Goal: Task Accomplishment & Management: Complete application form

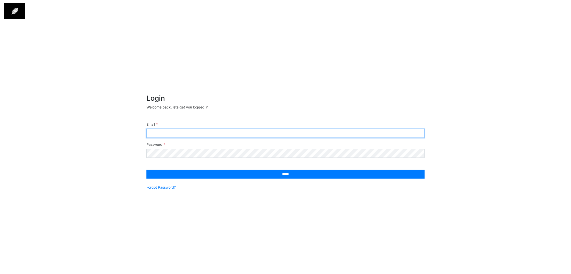
type input "**********"
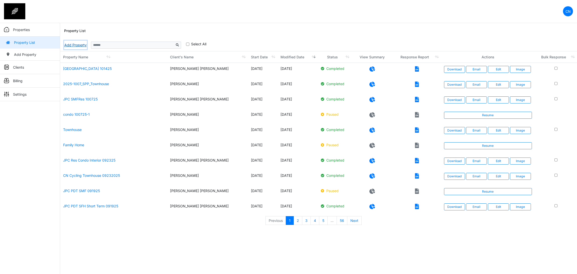
click at [77, 44] on link "Add Property" at bounding box center [75, 45] width 23 height 9
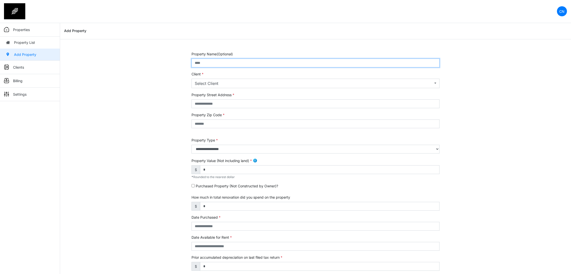
click at [249, 63] on input "text" at bounding box center [315, 63] width 248 height 9
type input "*"
type input "**********"
click at [231, 84] on div "Select Client" at bounding box center [314, 83] width 238 height 6
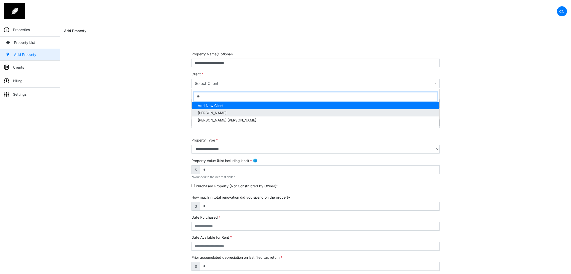
type input "**"
click at [226, 111] on link "Clyton Navarro" at bounding box center [316, 112] width 248 height 7
select select "***"
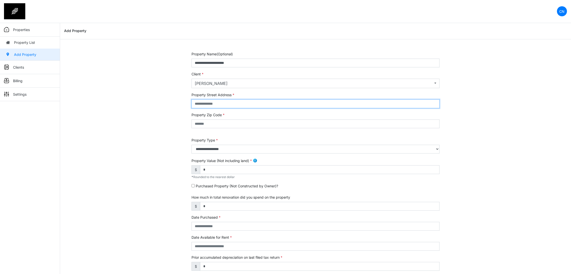
click at [221, 101] on input "text" at bounding box center [315, 103] width 248 height 9
type input "******"
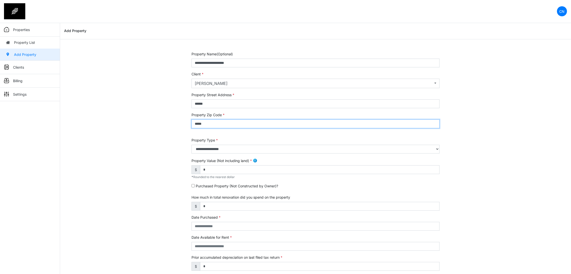
type input "*****"
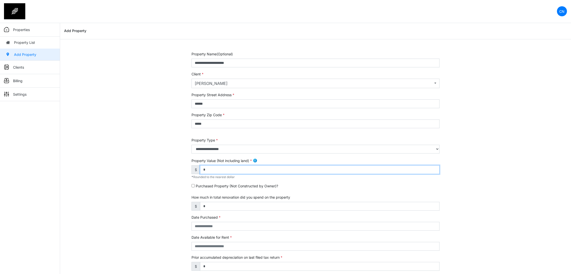
drag, startPoint x: 221, startPoint y: 171, endPoint x: 162, endPoint y: 168, distance: 59.7
click at [162, 168] on div "**********" at bounding box center [315, 208] width 511 height 314
type input "*"
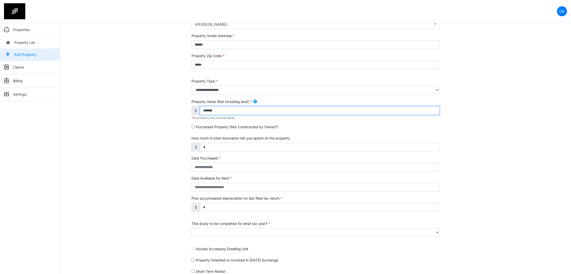
scroll to position [75, 0]
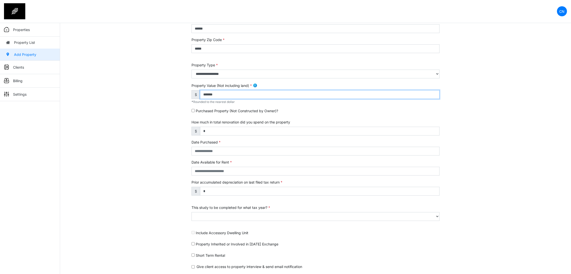
type input "*******"
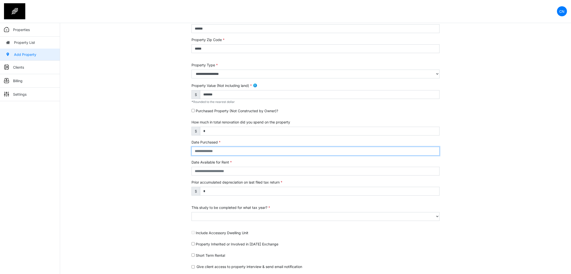
click at [201, 155] on input "text" at bounding box center [315, 151] width 248 height 9
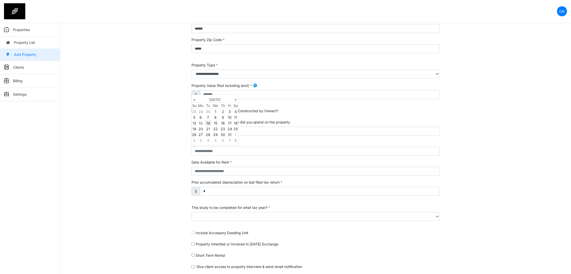
click at [208, 121] on td "14" at bounding box center [208, 123] width 7 height 6
type input "**********"
select select "****"
click at [157, 170] on div "**********" at bounding box center [315, 133] width 511 height 314
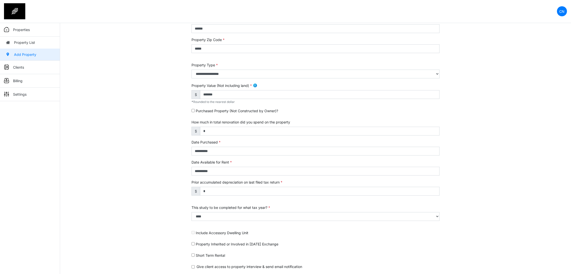
scroll to position [91, 0]
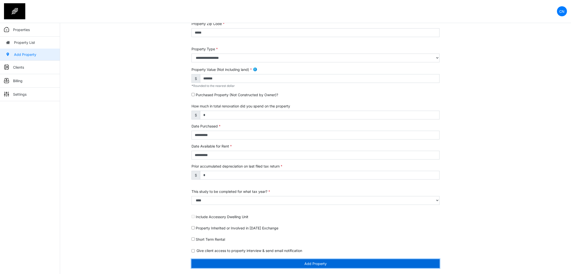
click at [226, 263] on button "Add Property" at bounding box center [315, 263] width 248 height 9
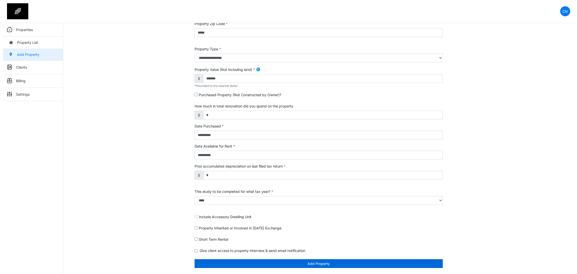
scroll to position [76, 0]
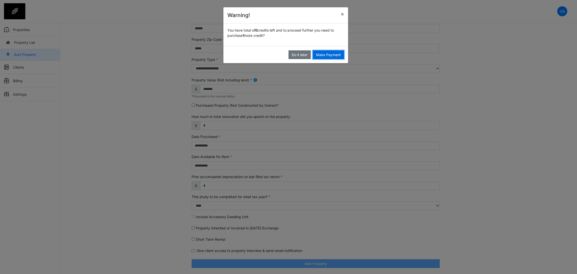
click at [328, 53] on button "Make Payment" at bounding box center [328, 54] width 31 height 9
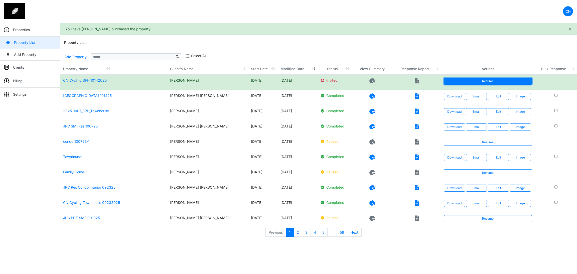
click at [466, 84] on link "Resume" at bounding box center [488, 81] width 88 height 7
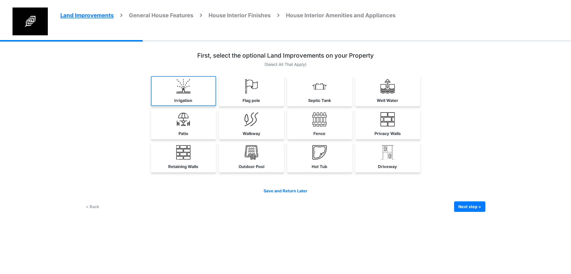
click at [176, 93] on img at bounding box center [183, 86] width 14 height 14
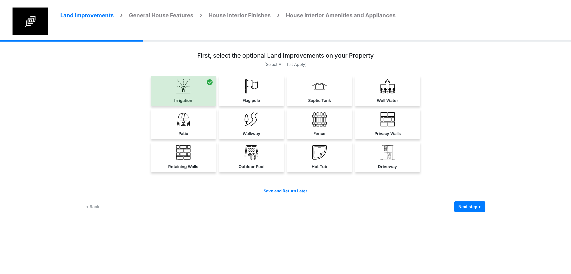
click at [219, 101] on link "Flag pole" at bounding box center [251, 91] width 65 height 30
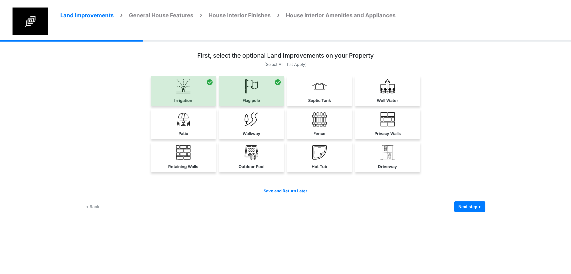
drag, startPoint x: 348, startPoint y: 108, endPoint x: 381, endPoint y: 107, distance: 32.8
click at [348, 106] on link "Septic Tank" at bounding box center [319, 91] width 65 height 30
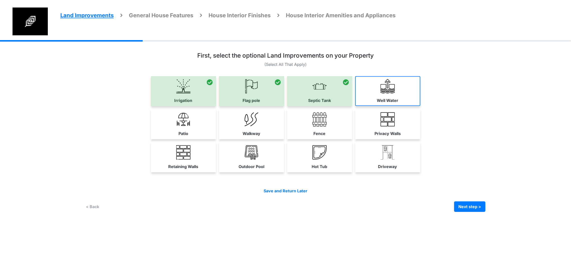
click at [420, 104] on link "Well Water" at bounding box center [387, 91] width 65 height 30
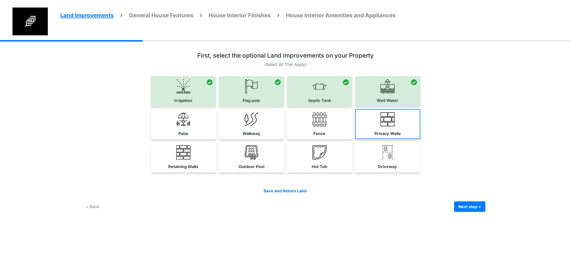
click at [420, 139] on link "Privacy Walls" at bounding box center [387, 124] width 65 height 30
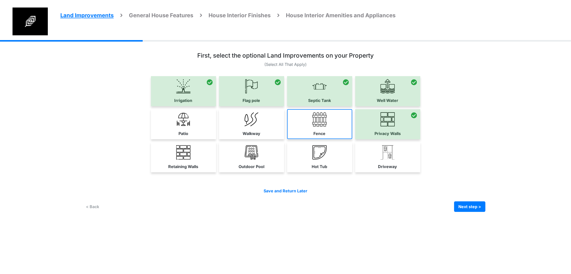
click at [352, 139] on link "Fence" at bounding box center [319, 124] width 65 height 30
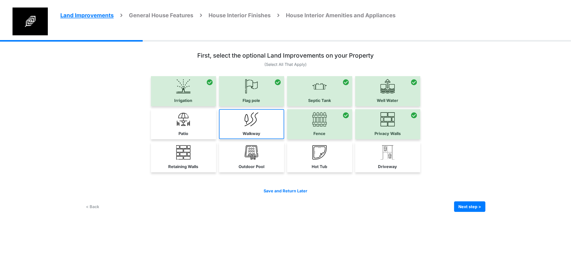
click at [244, 126] on img at bounding box center [251, 119] width 14 height 14
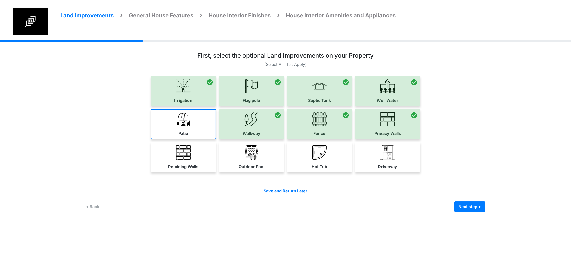
click at [151, 139] on link "Patio" at bounding box center [183, 124] width 65 height 30
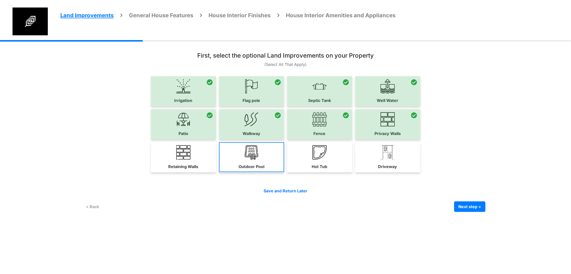
drag, startPoint x: 106, startPoint y: 199, endPoint x: 216, endPoint y: 200, distance: 109.6
click at [176, 159] on img at bounding box center [183, 152] width 14 height 14
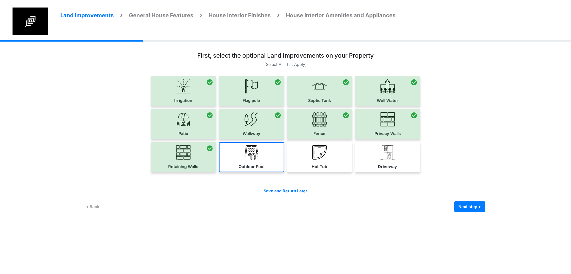
click at [219, 172] on link "Outdoor Pool" at bounding box center [251, 157] width 65 height 30
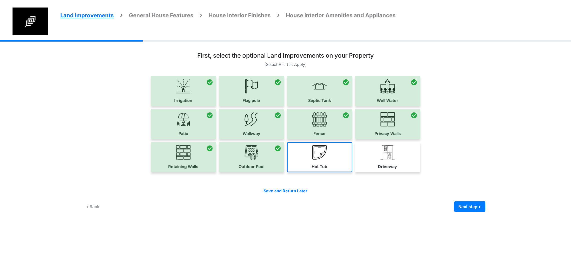
click at [331, 172] on link "Hot Tub" at bounding box center [319, 157] width 65 height 30
click at [420, 172] on link "Driveway" at bounding box center [387, 157] width 65 height 30
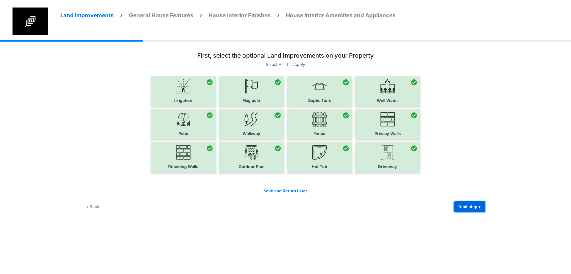
click at [485, 212] on button "Next step >" at bounding box center [469, 206] width 31 height 11
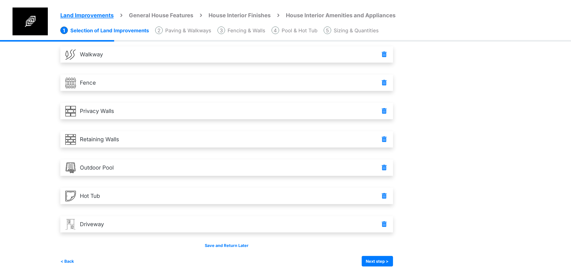
scroll to position [219, 0]
click at [60, 257] on button "< Back" at bounding box center [67, 261] width 14 height 11
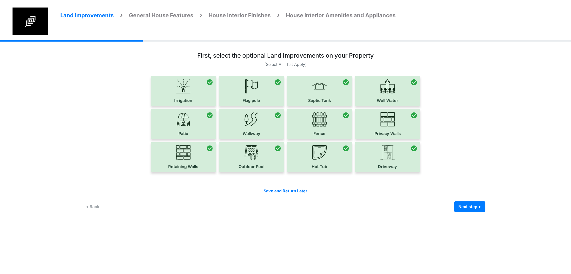
scroll to position [9, 0]
click at [485, 212] on button "Next step >" at bounding box center [469, 206] width 31 height 11
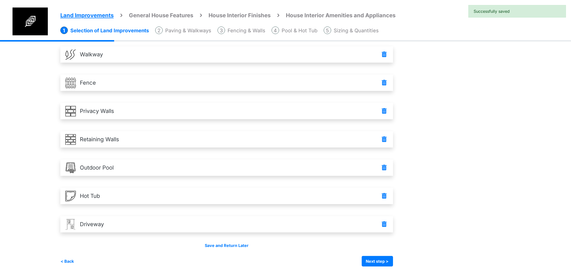
scroll to position [219, 0]
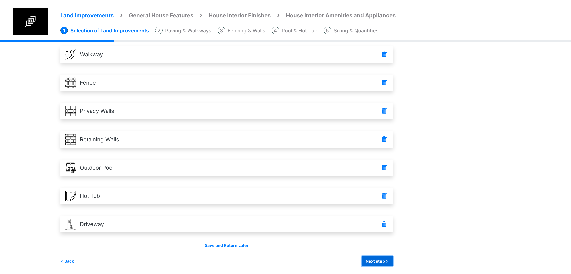
click at [393, 257] on button "Next step >" at bounding box center [377, 261] width 31 height 11
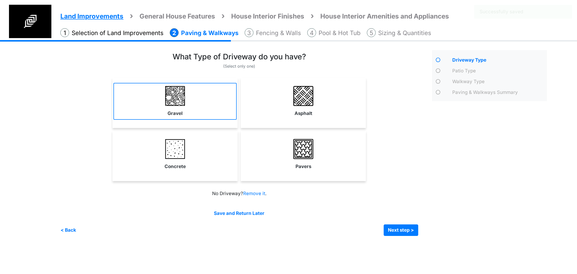
click at [188, 115] on link "Gravel" at bounding box center [174, 101] width 123 height 37
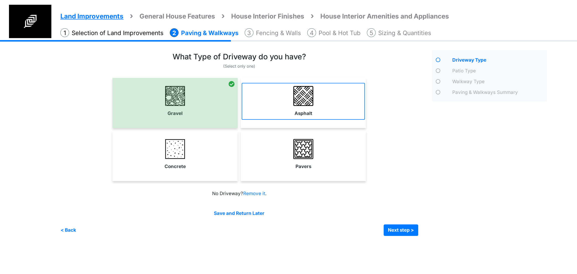
click at [280, 116] on link "Asphalt" at bounding box center [302, 101] width 123 height 37
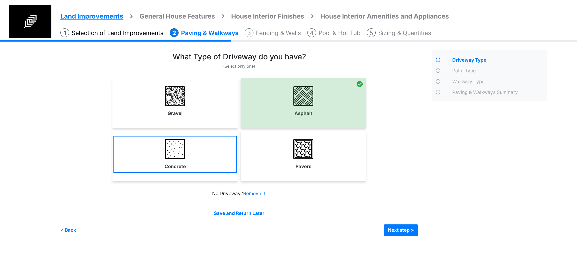
drag, startPoint x: 256, startPoint y: 156, endPoint x: 209, endPoint y: 154, distance: 46.6
click at [254, 156] on link "Pavers" at bounding box center [302, 154] width 123 height 37
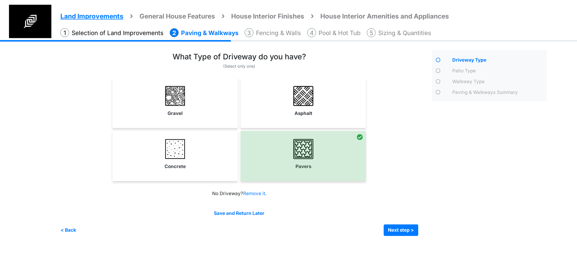
drag, startPoint x: 209, startPoint y: 154, endPoint x: 348, endPoint y: 135, distance: 139.9
click at [213, 154] on link "Concrete" at bounding box center [174, 154] width 123 height 37
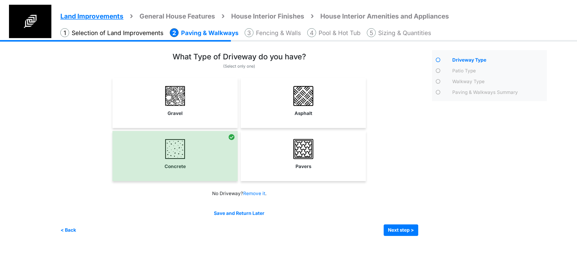
click at [286, 127] on div "Asphalt" at bounding box center [302, 103] width 125 height 50
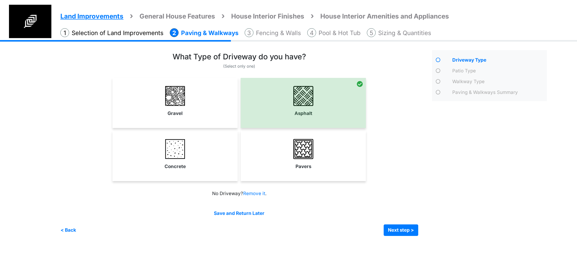
click at [189, 119] on div "Gravel" at bounding box center [174, 103] width 125 height 50
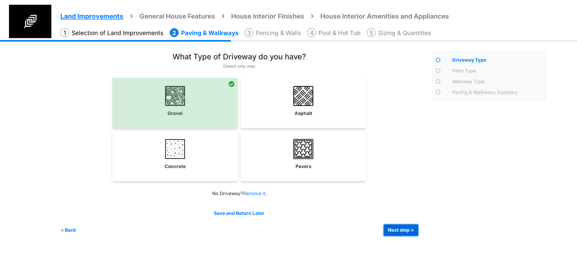
click at [399, 230] on button "Next step >" at bounding box center [400, 230] width 35 height 12
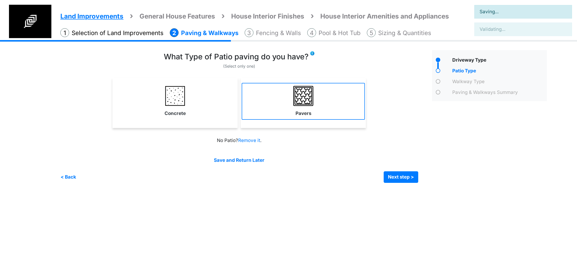
click at [295, 112] on link "Pavers" at bounding box center [302, 101] width 123 height 37
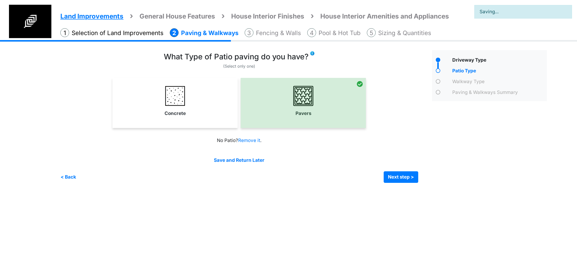
select select "*"
click at [396, 176] on button "Next step >" at bounding box center [400, 177] width 35 height 12
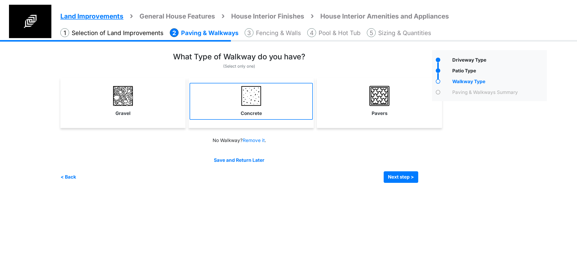
click at [262, 91] on link "Concrete" at bounding box center [250, 101] width 123 height 37
select select "*"
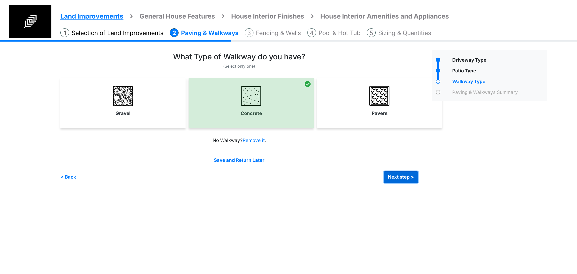
click at [401, 176] on button "Next step >" at bounding box center [400, 177] width 35 height 12
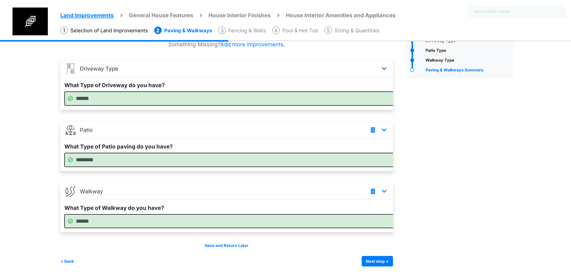
scroll to position [39, 0]
click at [393, 260] on button "Next step >" at bounding box center [377, 261] width 31 height 11
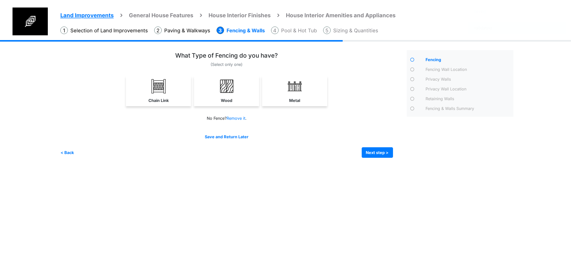
scroll to position [0, 0]
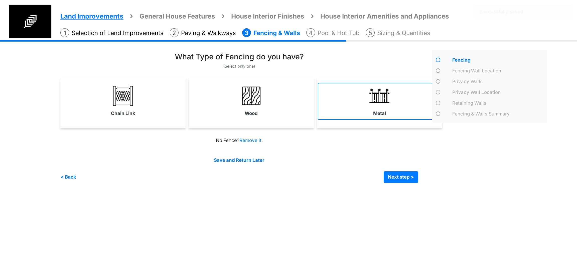
click at [352, 114] on link "Metal" at bounding box center [379, 101] width 123 height 37
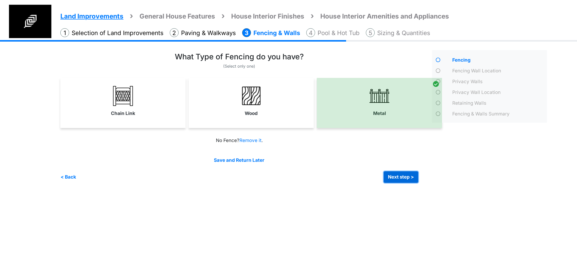
click at [401, 177] on button "Next step >" at bounding box center [400, 177] width 35 height 12
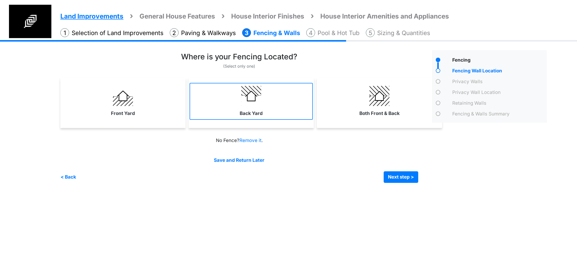
click at [269, 115] on link "Back Yard" at bounding box center [250, 101] width 123 height 37
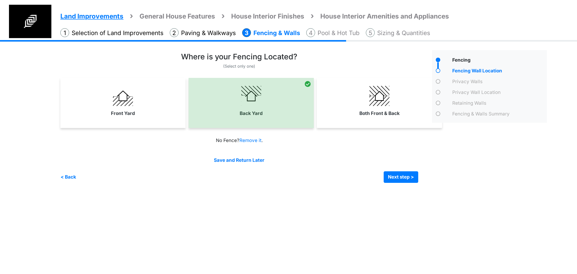
click at [395, 170] on div "Save and Return Later < Back Next step > Save and submit" at bounding box center [239, 170] width 358 height 26
click at [394, 176] on button "Next step >" at bounding box center [400, 177] width 35 height 12
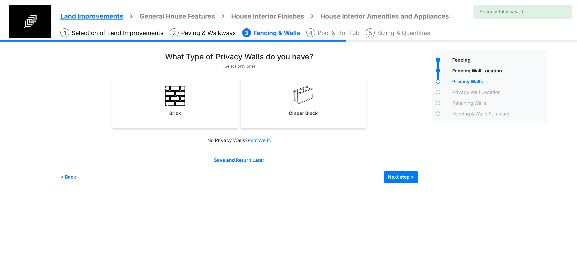
click at [192, 104] on link "Brick" at bounding box center [174, 101] width 123 height 37
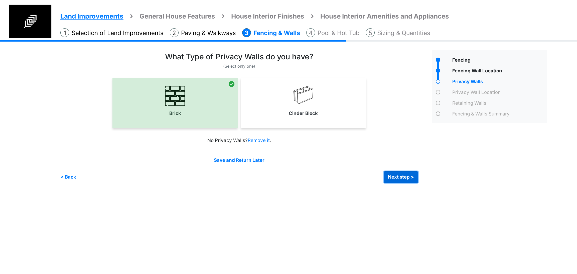
click at [391, 176] on button "Next step >" at bounding box center [400, 177] width 35 height 12
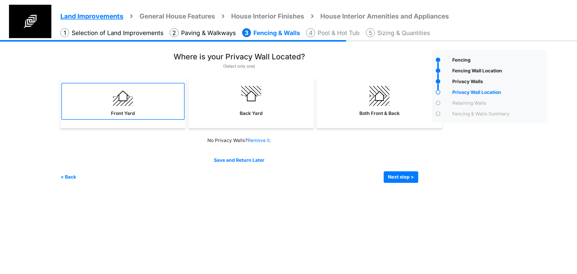
click at [152, 111] on link "Front Yard" at bounding box center [122, 101] width 123 height 37
select select "*"
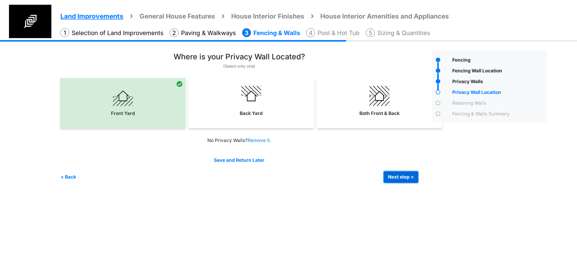
click at [402, 177] on button "Next step >" at bounding box center [400, 177] width 35 height 12
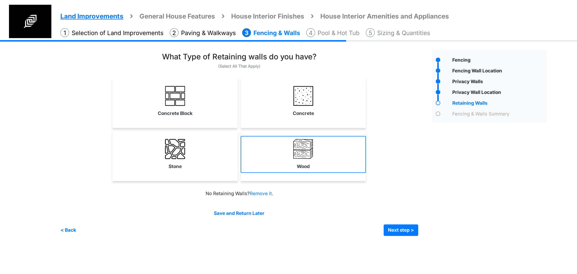
click at [304, 168] on label "Wood" at bounding box center [303, 166] width 13 height 7
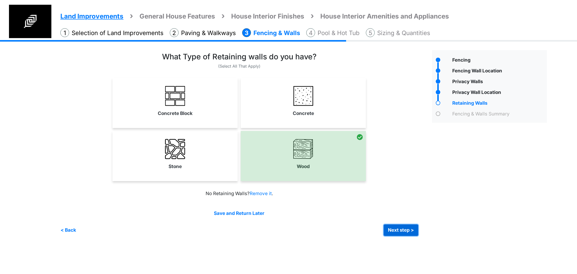
click at [390, 228] on button "Next step >" at bounding box center [400, 230] width 35 height 12
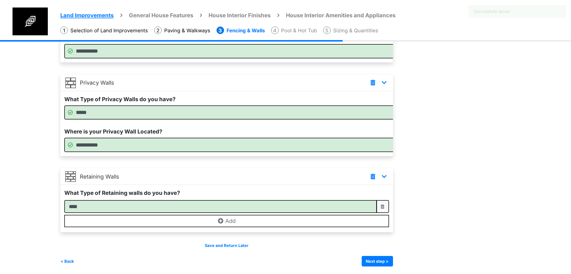
scroll to position [125, 0]
click at [393, 263] on button "Next step >" at bounding box center [377, 261] width 31 height 11
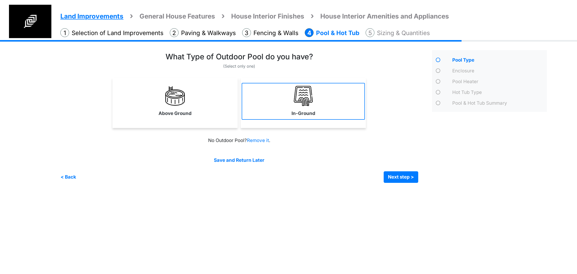
click at [302, 114] on label "In-Ground" at bounding box center [303, 113] width 24 height 7
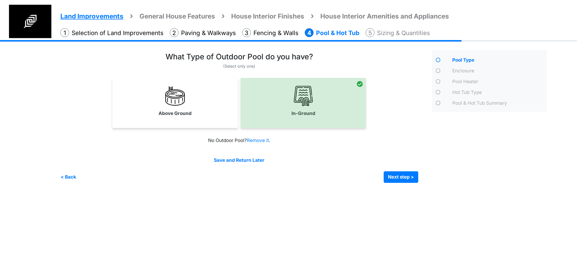
click at [184, 120] on div "Above Ground" at bounding box center [174, 103] width 125 height 50
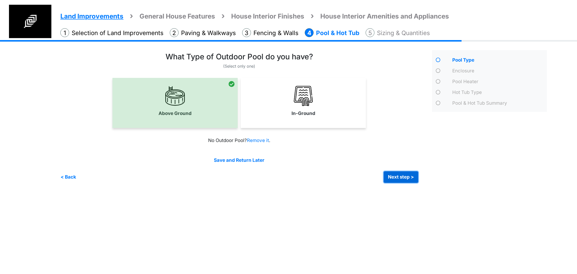
click at [407, 176] on button "Next step >" at bounding box center [400, 177] width 35 height 12
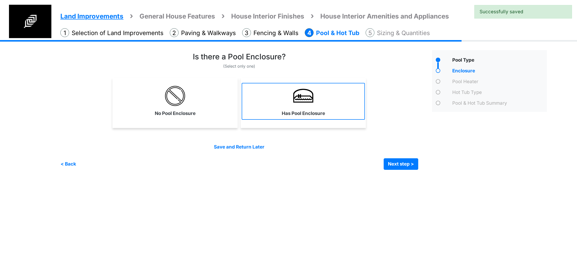
click at [261, 97] on link "Has Pool Enclosure" at bounding box center [302, 101] width 123 height 37
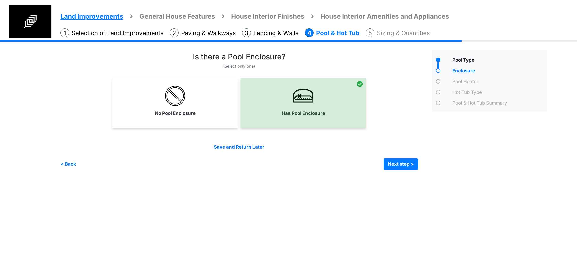
click at [382, 165] on div "< Back Next step > Save and submit" at bounding box center [239, 164] width 358 height 12
click at [387, 164] on button "Next step >" at bounding box center [400, 164] width 35 height 12
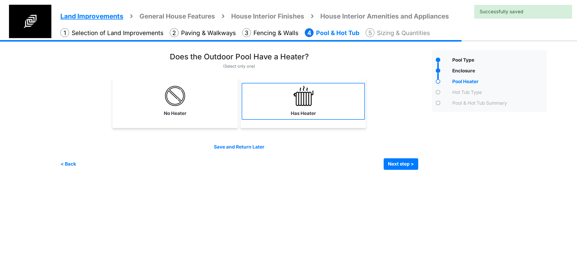
click at [291, 105] on link "Has Heater" at bounding box center [302, 101] width 123 height 37
select select "*"
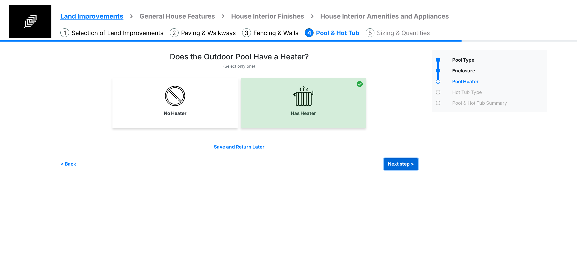
click at [388, 167] on button "Next step >" at bounding box center [400, 164] width 35 height 12
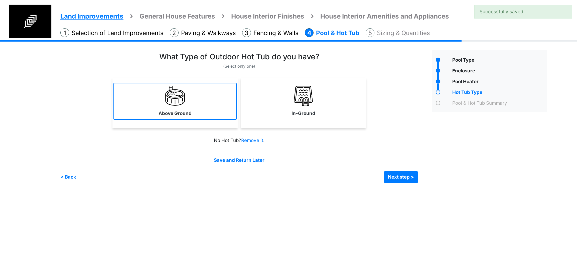
click at [212, 104] on link "Above Ground" at bounding box center [174, 101] width 123 height 37
select select "*"
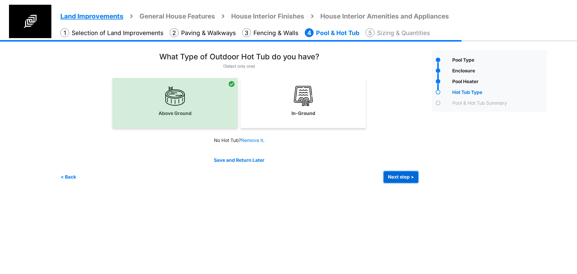
click at [390, 176] on button "Next step >" at bounding box center [400, 177] width 35 height 12
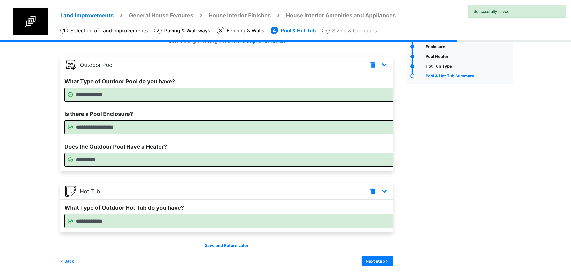
scroll to position [41, 0]
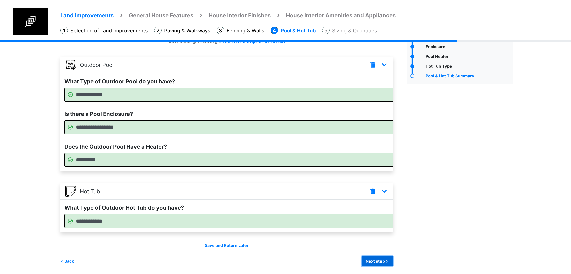
click at [393, 257] on button "Next step >" at bounding box center [377, 261] width 31 height 11
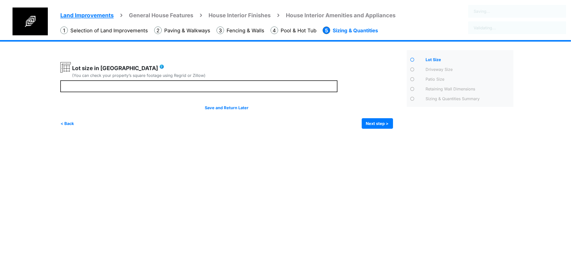
scroll to position [0, 0]
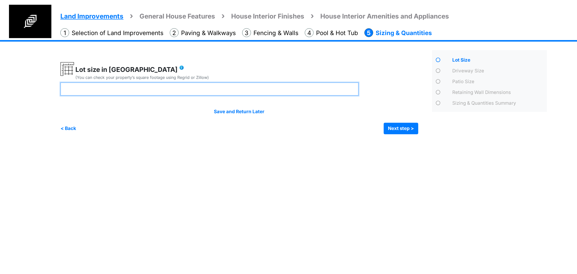
click at [181, 89] on input "number" at bounding box center [209, 88] width 298 height 13
type input "**"
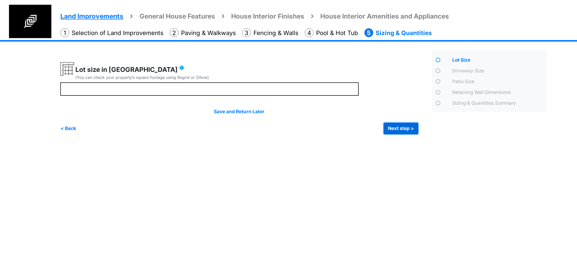
click at [394, 128] on button "Next step >" at bounding box center [400, 129] width 35 height 12
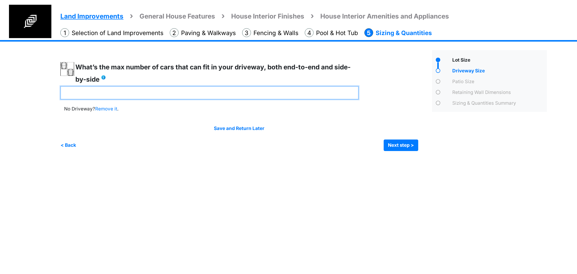
click at [223, 94] on input "number" at bounding box center [209, 92] width 298 height 13
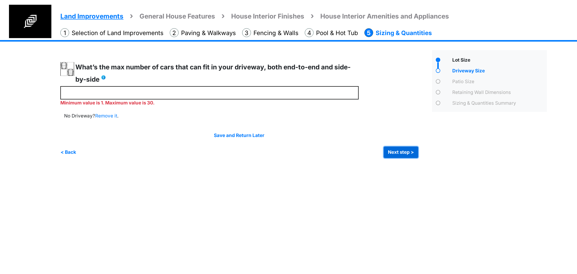
click at [403, 147] on button "Next step >" at bounding box center [400, 152] width 35 height 12
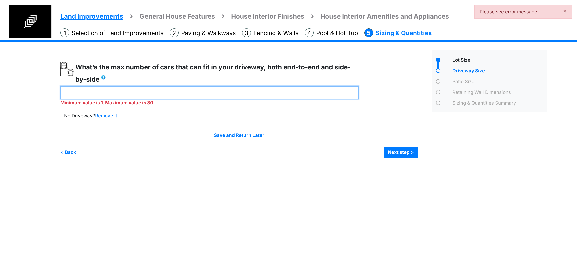
drag, startPoint x: 99, startPoint y: 96, endPoint x: 40, endPoint y: 89, distance: 60.0
click at [40, 89] on div "Land Improvements General House Features House Interior Finishes House Interior…" at bounding box center [288, 102] width 577 height 125
type input "*"
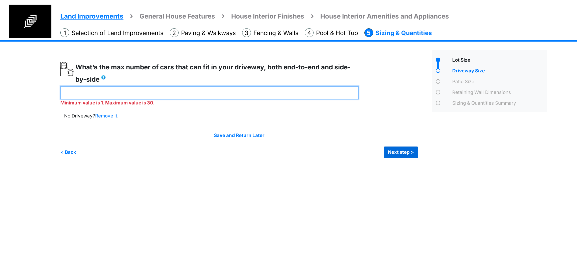
type input "*"
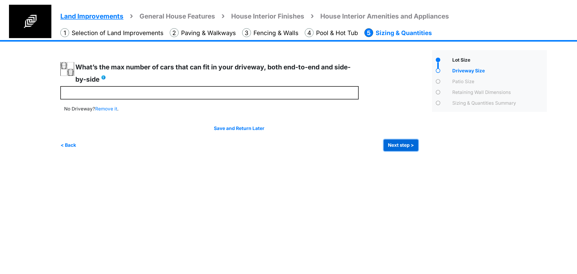
click at [403, 157] on div "Irrigation Flag pole" at bounding box center [305, 99] width 490 height 118
click at [388, 151] on div "Irrigation Flag pole" at bounding box center [305, 99] width 490 height 118
click at [392, 146] on button "Next step >" at bounding box center [400, 145] width 35 height 12
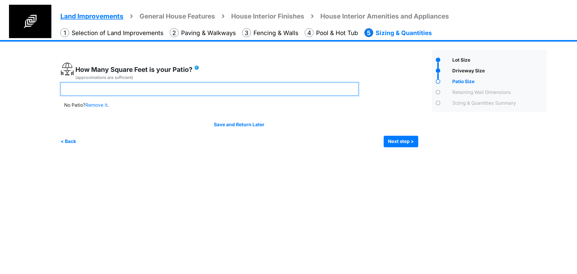
click at [216, 89] on input "number" at bounding box center [209, 88] width 298 height 13
type input "***"
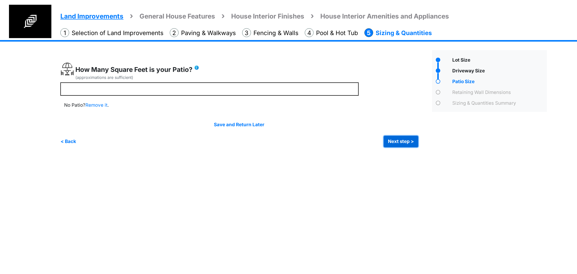
click at [402, 143] on button "Next step >" at bounding box center [400, 142] width 35 height 12
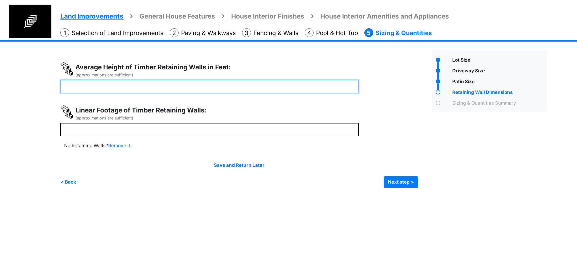
click at [126, 87] on input "number" at bounding box center [209, 86] width 298 height 13
type input "***"
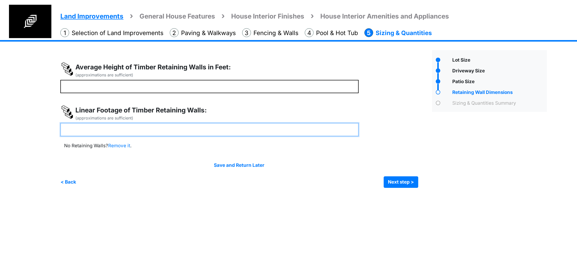
click at [113, 125] on input "number" at bounding box center [209, 129] width 298 height 13
type input "**"
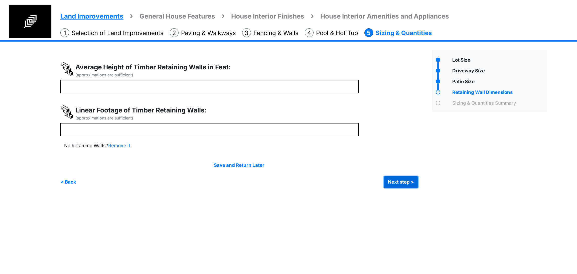
type input "**"
click at [397, 185] on button "Next step >" at bounding box center [400, 182] width 35 height 12
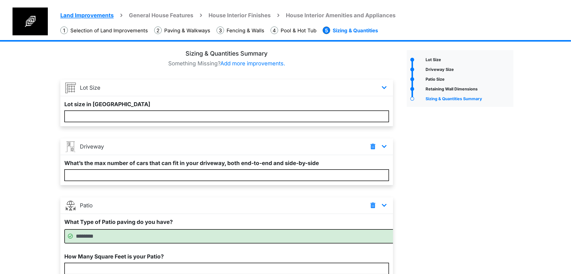
click at [474, 146] on div "Lot Size" at bounding box center [460, 248] width 114 height 396
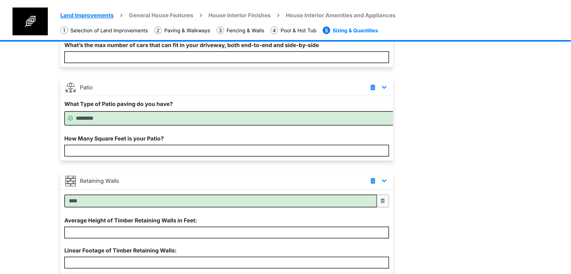
scroll to position [218, 0]
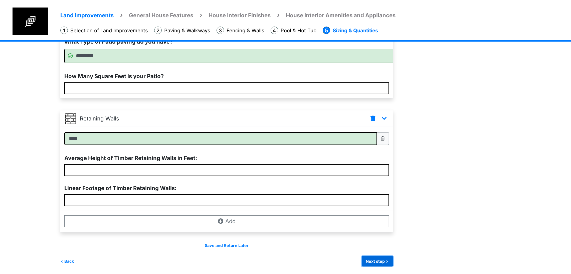
click at [393, 260] on button "Next step >" at bounding box center [377, 261] width 31 height 11
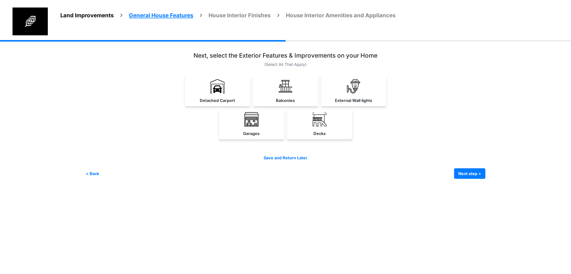
scroll to position [0, 0]
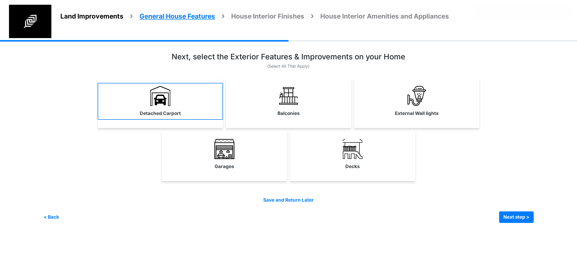
click at [179, 117] on link "Detached Carport" at bounding box center [160, 101] width 125 height 37
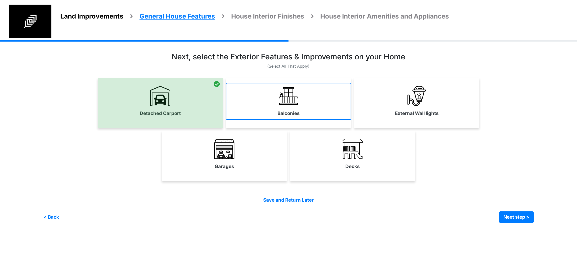
click at [278, 99] on img at bounding box center [288, 96] width 20 height 20
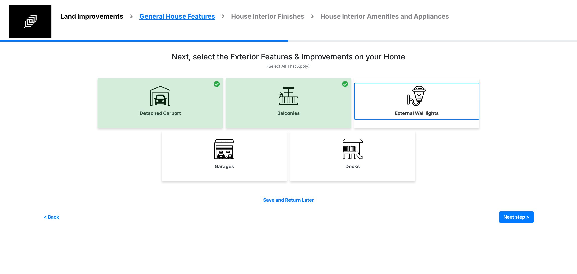
click at [424, 106] on link "External Wall lights" at bounding box center [416, 101] width 125 height 37
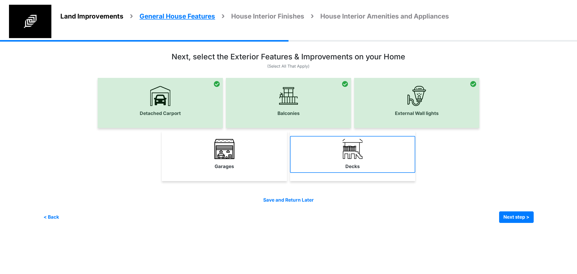
click at [374, 159] on link "Decks" at bounding box center [352, 154] width 125 height 37
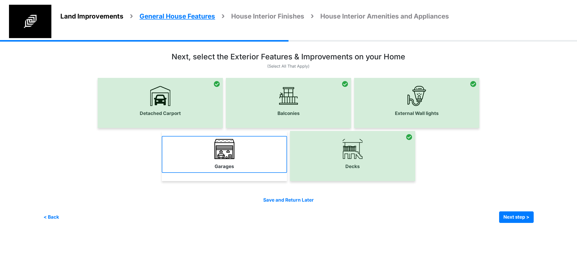
click at [255, 155] on link "Garages" at bounding box center [224, 154] width 125 height 37
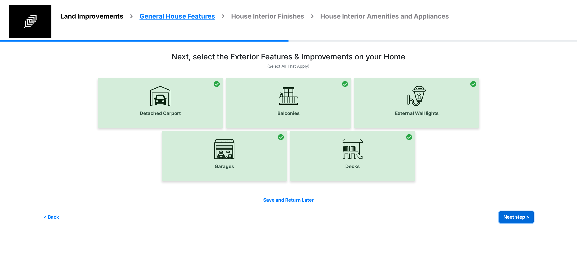
click at [512, 216] on button "Next step >" at bounding box center [516, 217] width 35 height 12
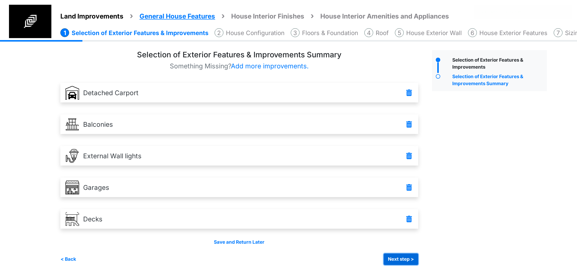
click at [413, 259] on button "Next step >" at bounding box center [400, 259] width 35 height 12
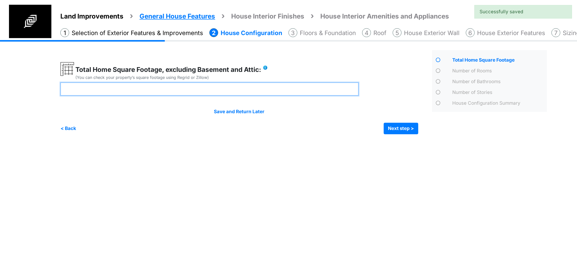
click at [173, 87] on input "number" at bounding box center [209, 88] width 298 height 13
type input "*"
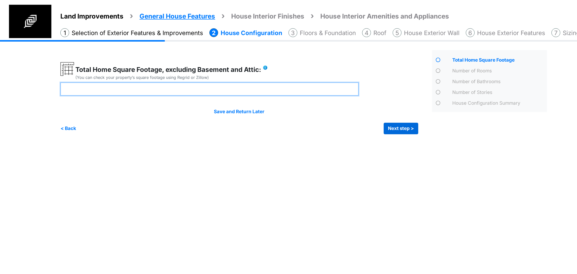
type input "****"
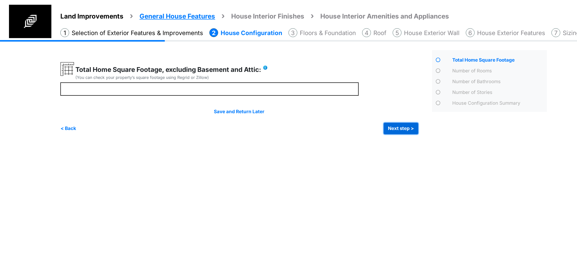
click at [416, 125] on button "Next step >" at bounding box center [400, 129] width 35 height 12
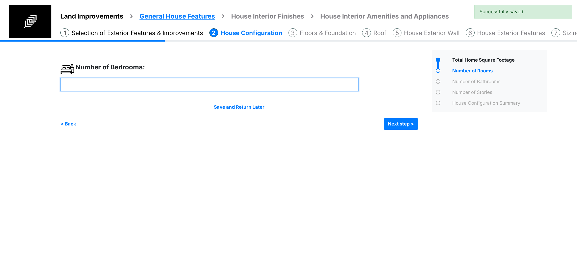
click at [181, 87] on input "number" at bounding box center [209, 84] width 298 height 13
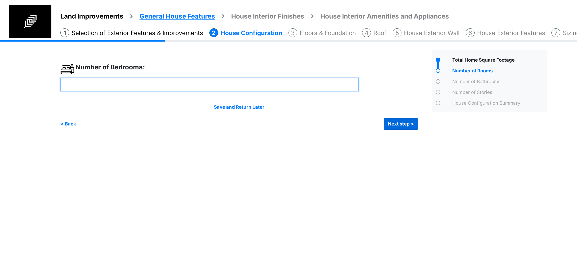
type input "*"
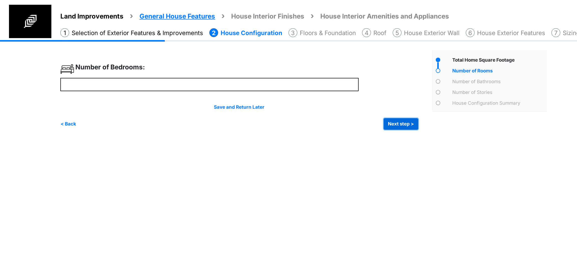
click at [394, 123] on button "Next step >" at bounding box center [400, 124] width 35 height 12
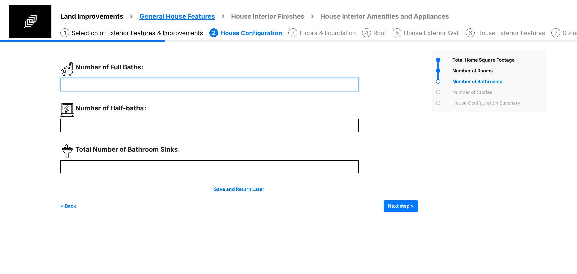
click at [162, 80] on input "number" at bounding box center [209, 84] width 298 height 13
type input "*"
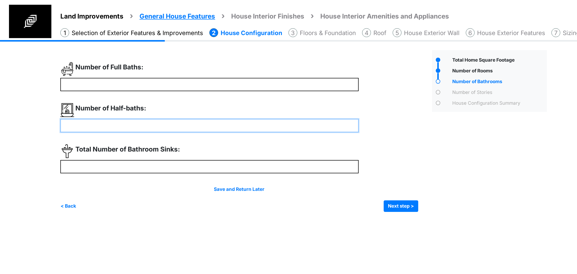
click at [139, 125] on input "number" at bounding box center [209, 125] width 298 height 13
type input "*"
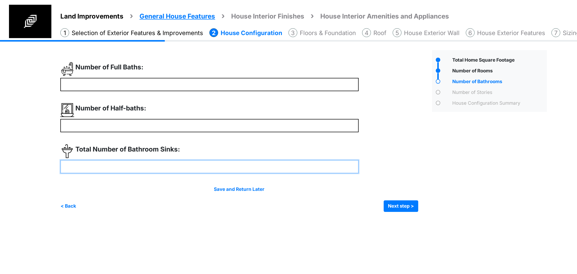
click at [131, 168] on input "number" at bounding box center [209, 166] width 298 height 13
type input "*"
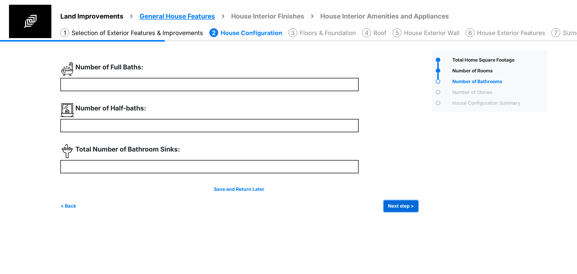
click at [391, 206] on button "Next step >" at bounding box center [400, 206] width 35 height 12
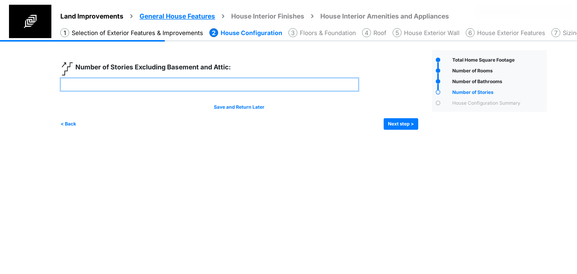
click at [144, 85] on input "number" at bounding box center [209, 84] width 298 height 13
drag, startPoint x: 172, startPoint y: 85, endPoint x: 16, endPoint y: 84, distance: 156.2
click at [16, 84] on div "Land Improvements General House Features House Interior Finishes House Interior…" at bounding box center [288, 88] width 577 height 97
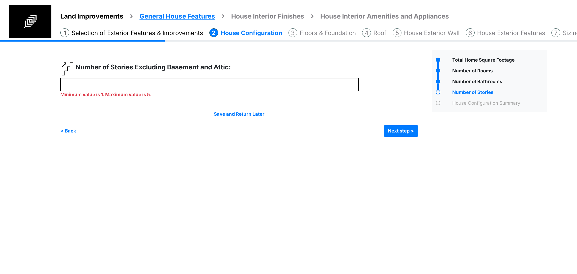
click at [185, 144] on html "Land Improvements General House Features House Interior Finishes House Interior…" at bounding box center [288, 72] width 577 height 144
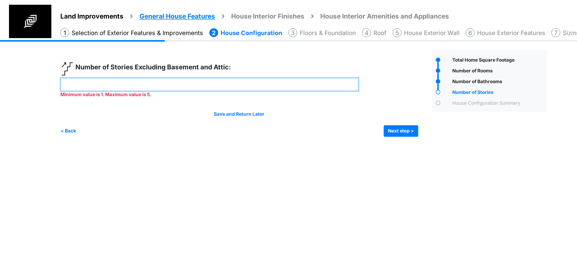
drag, startPoint x: 135, startPoint y: 80, endPoint x: 26, endPoint y: 80, distance: 108.6
click at [26, 80] on div "Land Improvements General House Features House Interior Finishes House Interior…" at bounding box center [288, 92] width 577 height 104
type input "*"
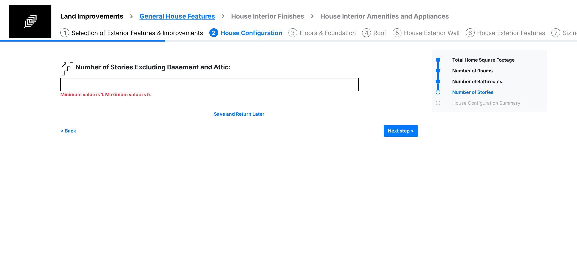
click at [161, 132] on div "Irrigation Flag pole" at bounding box center [305, 92] width 490 height 104
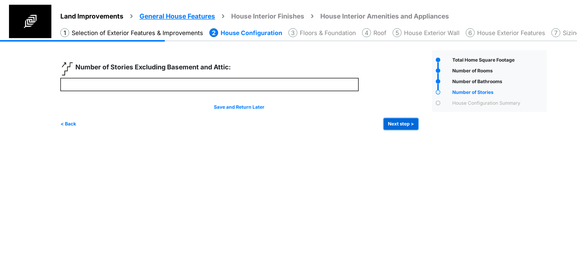
click at [397, 123] on button "Next step >" at bounding box center [400, 124] width 35 height 12
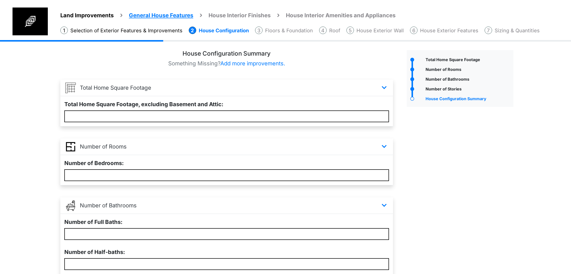
click at [454, 151] on div "Total Home Square Footage" at bounding box center [460, 223] width 114 height 347
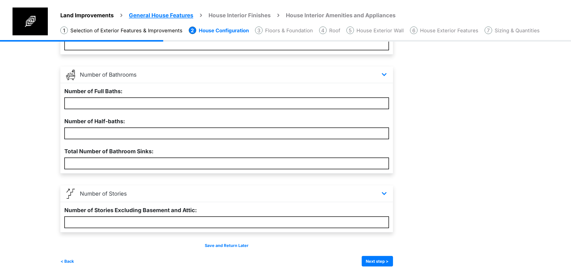
scroll to position [167, 0]
click at [393, 258] on button "Next step >" at bounding box center [377, 261] width 31 height 11
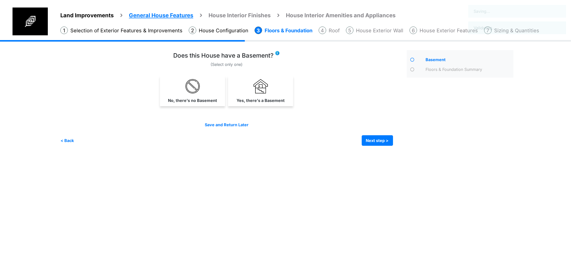
scroll to position [0, 0]
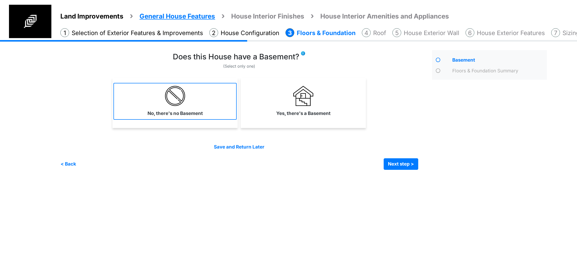
click at [186, 109] on link "No, there's no Basement" at bounding box center [174, 101] width 123 height 37
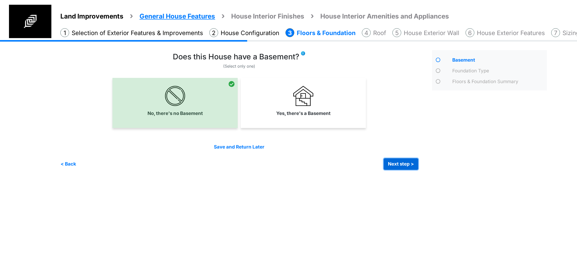
click at [405, 167] on button "Next step >" at bounding box center [400, 164] width 35 height 12
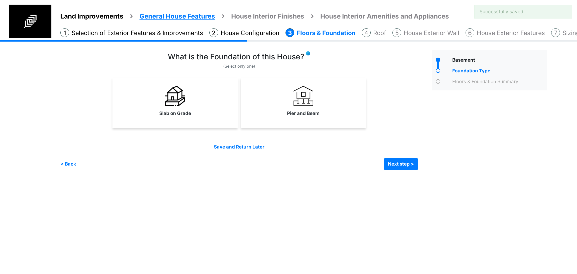
drag, startPoint x: 189, startPoint y: 108, endPoint x: 261, endPoint y: 124, distance: 73.2
click at [189, 108] on link "Slab on Grade" at bounding box center [174, 101] width 123 height 37
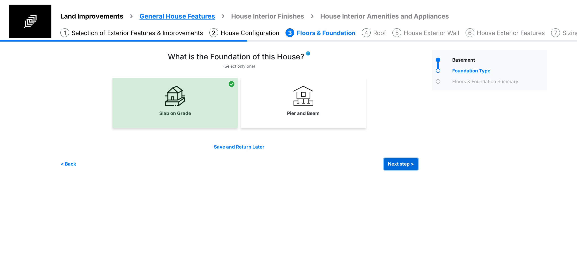
click at [397, 164] on button "Next step >" at bounding box center [400, 164] width 35 height 12
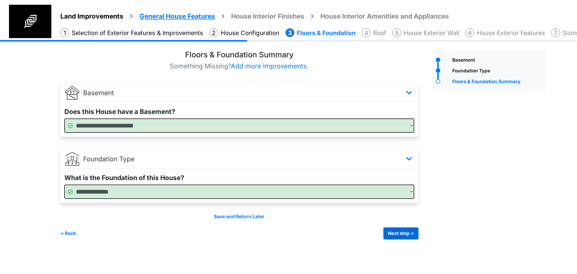
click at [392, 234] on button "Next step >" at bounding box center [400, 233] width 35 height 12
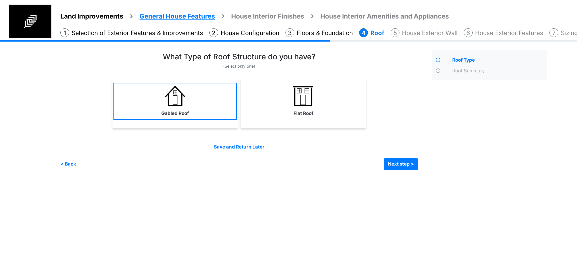
click at [205, 112] on link "Gabled Roof" at bounding box center [174, 101] width 123 height 37
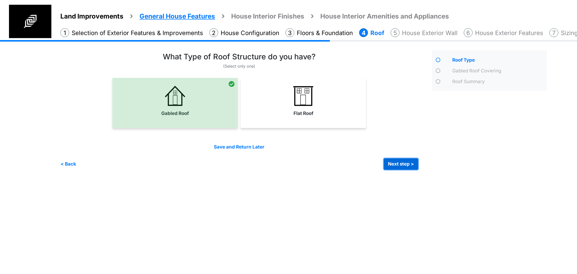
click at [404, 163] on button "Next step >" at bounding box center [400, 164] width 35 height 12
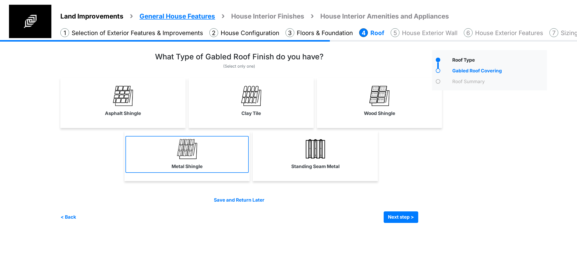
click at [203, 156] on link "Metal Shingle" at bounding box center [186, 154] width 123 height 37
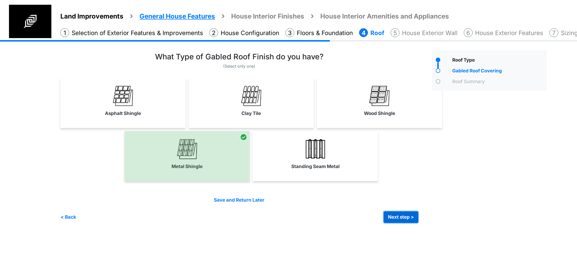
click at [401, 215] on button "Next step >" at bounding box center [400, 217] width 35 height 12
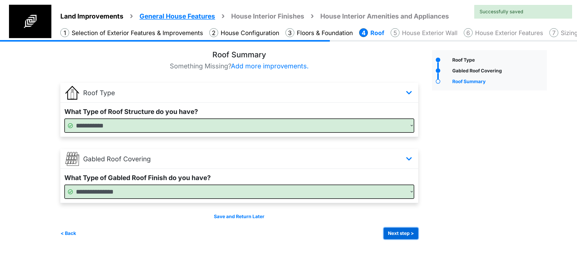
click at [407, 228] on button "Next step >" at bounding box center [400, 233] width 35 height 12
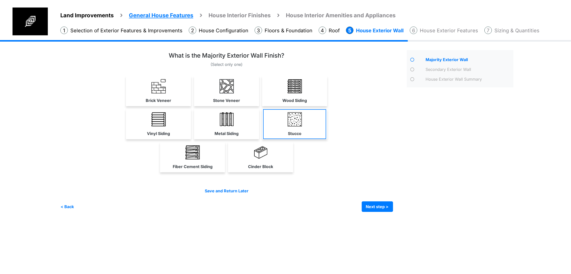
click at [326, 139] on link "Stucco" at bounding box center [294, 124] width 63 height 30
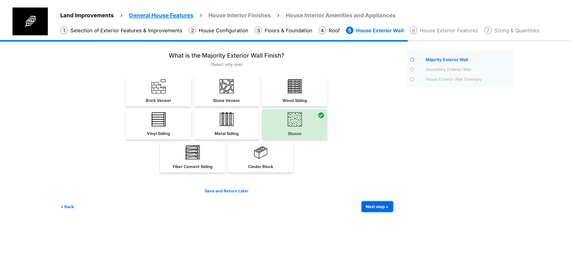
click at [393, 212] on button "Next step >" at bounding box center [377, 206] width 31 height 11
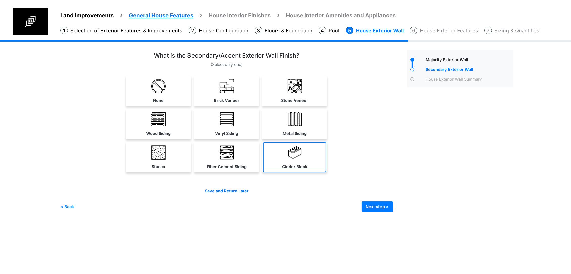
click at [326, 172] on link "Cinder Block" at bounding box center [294, 157] width 63 height 30
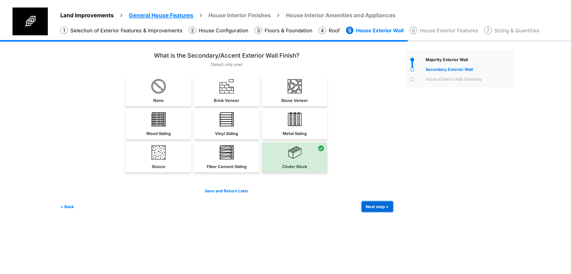
click at [389, 212] on button "Next step >" at bounding box center [377, 206] width 31 height 11
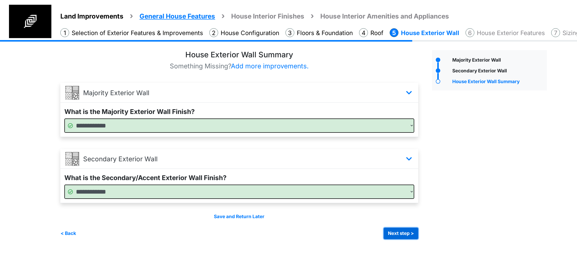
click at [395, 230] on button "Next step >" at bounding box center [400, 233] width 35 height 12
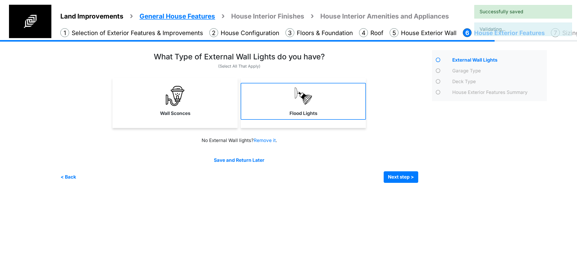
click at [308, 90] on img at bounding box center [303, 96] width 20 height 20
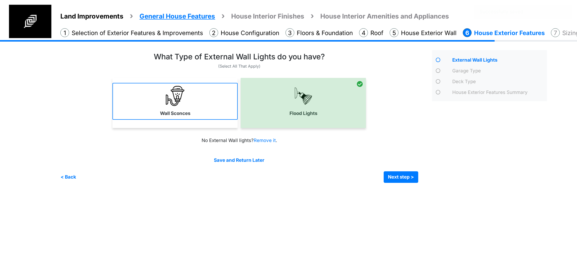
click at [196, 108] on link "Wall Sconces" at bounding box center [174, 101] width 125 height 37
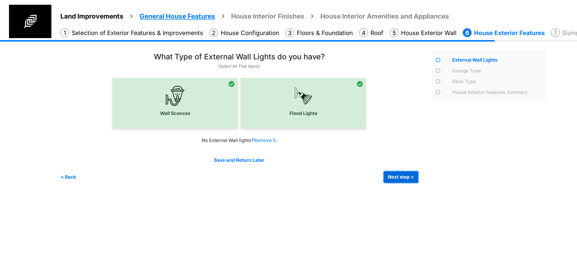
click at [392, 179] on button "Next step >" at bounding box center [400, 177] width 35 height 12
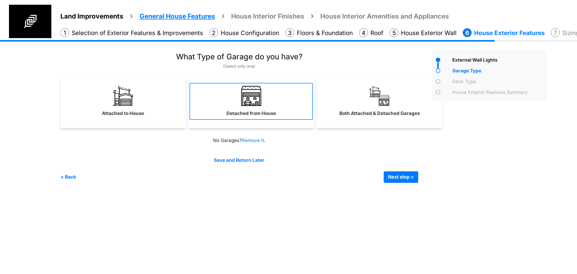
click at [269, 117] on link "Detached from House" at bounding box center [250, 101] width 123 height 37
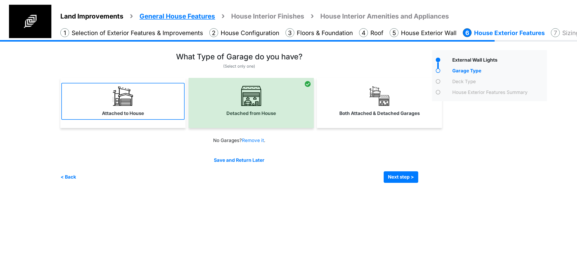
click at [168, 100] on link "Attached to House" at bounding box center [122, 101] width 123 height 37
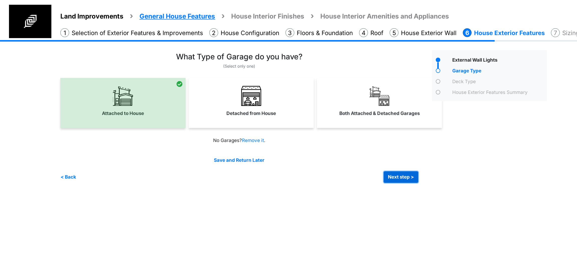
click at [401, 179] on button "Next step >" at bounding box center [400, 177] width 35 height 12
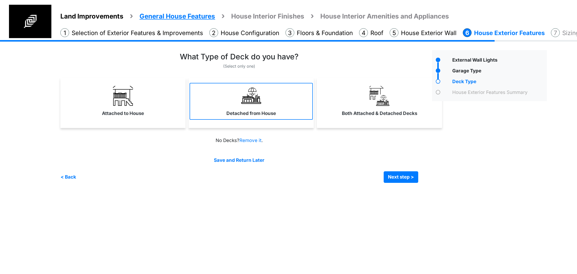
click at [235, 115] on label "Detached from House" at bounding box center [251, 113] width 50 height 7
select select "*"
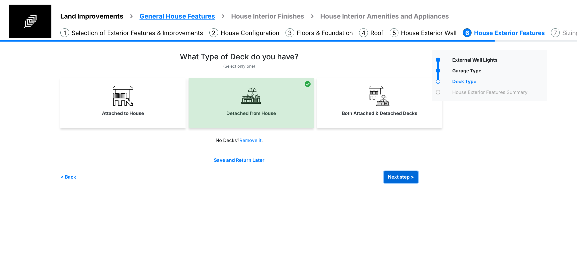
click at [399, 174] on button "Next step >" at bounding box center [400, 177] width 35 height 12
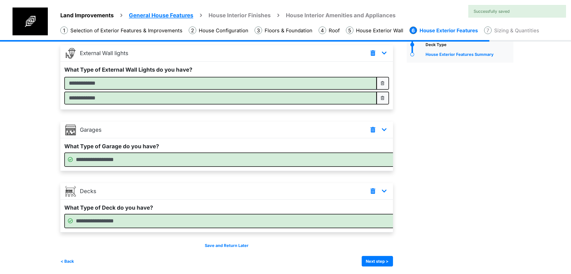
scroll to position [57, 0]
click at [393, 261] on button "Next step >" at bounding box center [377, 261] width 31 height 11
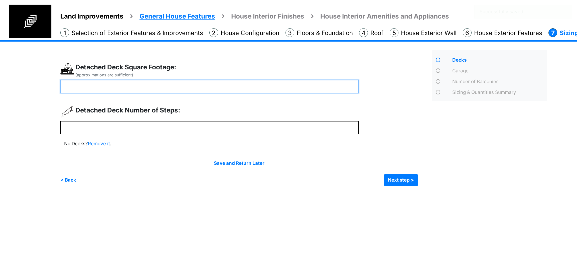
click at [167, 90] on input "number" at bounding box center [209, 86] width 298 height 13
drag, startPoint x: 77, startPoint y: 89, endPoint x: 43, endPoint y: 88, distance: 34.3
click at [43, 88] on div "Land Improvements General House Features House Interior Finishes House Interior…" at bounding box center [288, 116] width 577 height 153
type input "***"
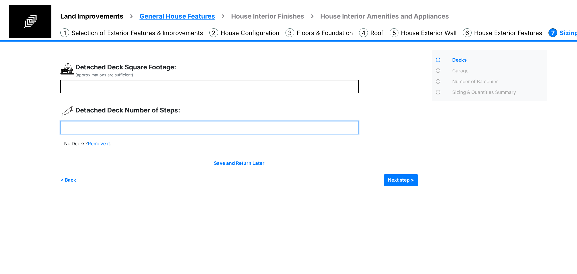
click at [71, 124] on input "number" at bounding box center [209, 127] width 298 height 13
type input "*"
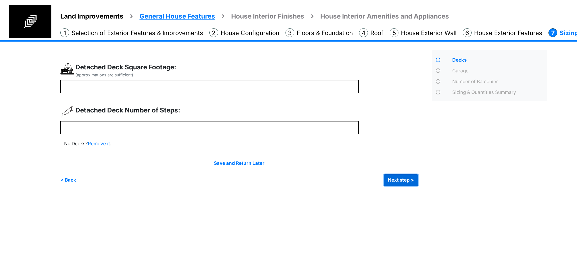
click at [409, 184] on button "Next step >" at bounding box center [400, 180] width 35 height 12
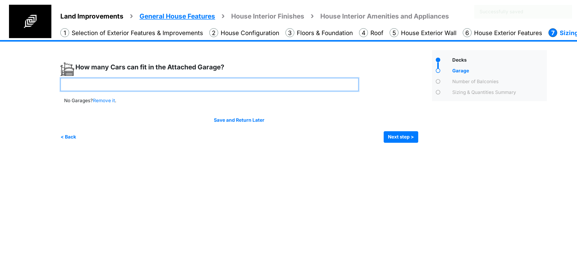
click at [145, 91] on input "number" at bounding box center [209, 84] width 298 height 13
type input "*"
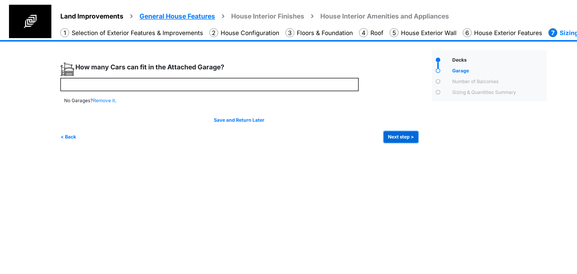
click at [406, 137] on button "Next step >" at bounding box center [400, 137] width 35 height 12
click at [398, 140] on button "Next step >" at bounding box center [400, 137] width 35 height 12
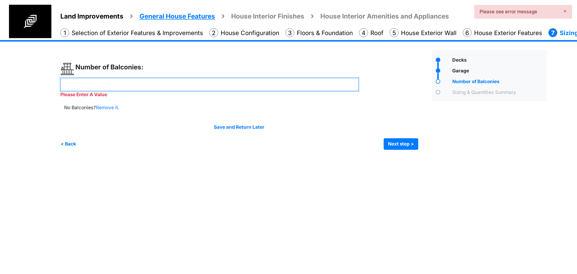
click at [155, 86] on input "number" at bounding box center [209, 84] width 298 height 13
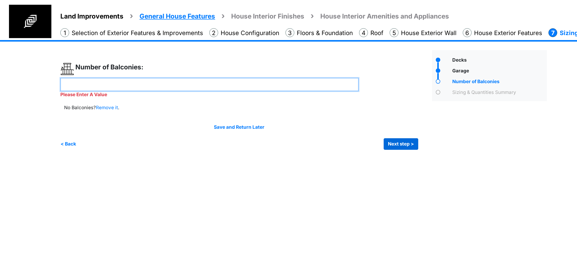
type input "*"
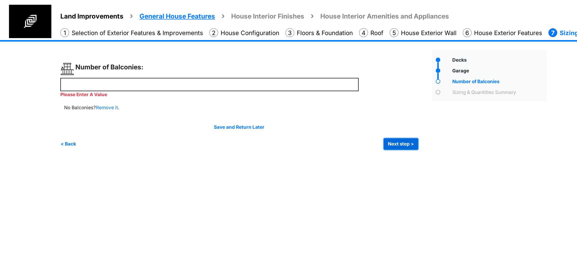
type input "*"
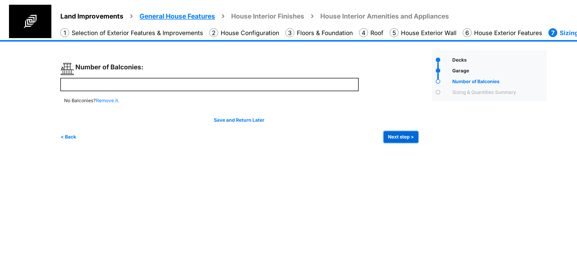
click at [393, 140] on button "Next step >" at bounding box center [400, 137] width 35 height 12
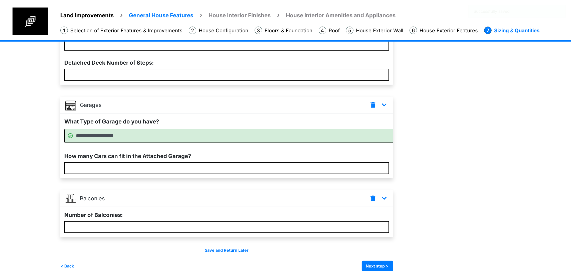
scroll to position [141, 0]
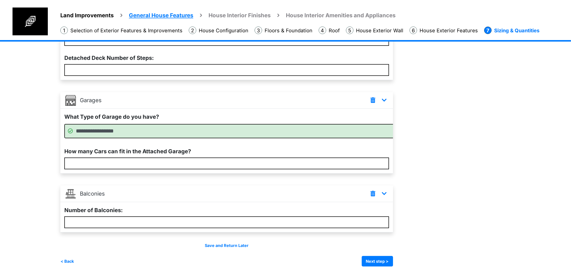
click at [391, 250] on div "Save and Return Later < Back Next step > Save and submit" at bounding box center [226, 254] width 333 height 24
click at [391, 253] on div "Save and Return Later < Back Next step > Save and submit" at bounding box center [226, 254] width 333 height 24
click at [391, 261] on button "Next step >" at bounding box center [377, 261] width 31 height 11
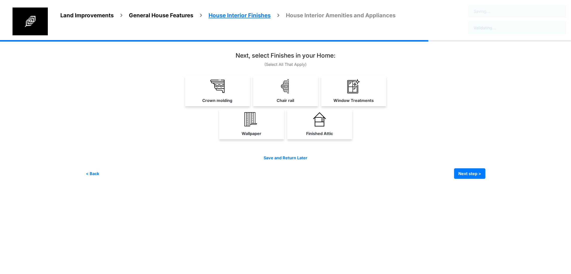
scroll to position [0, 0]
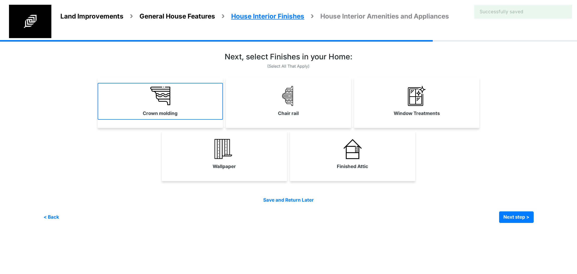
click at [178, 93] on link "Crown molding" at bounding box center [160, 101] width 125 height 37
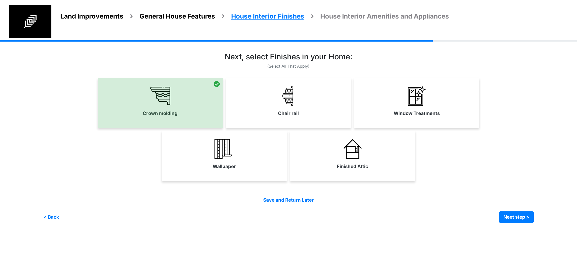
click at [284, 119] on div "Chair rail" at bounding box center [288, 103] width 125 height 50
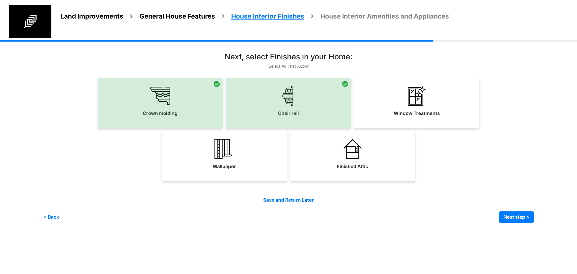
click at [374, 122] on div "Window Treatments" at bounding box center [416, 103] width 125 height 50
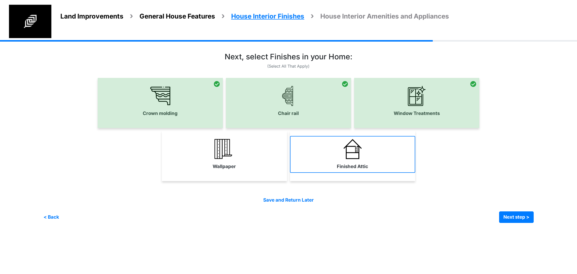
click at [353, 151] on img at bounding box center [352, 149] width 20 height 20
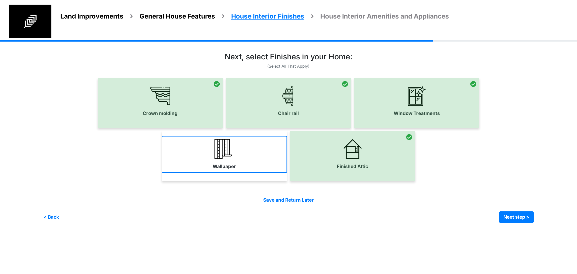
click at [246, 149] on link "Wallpaper" at bounding box center [224, 154] width 125 height 37
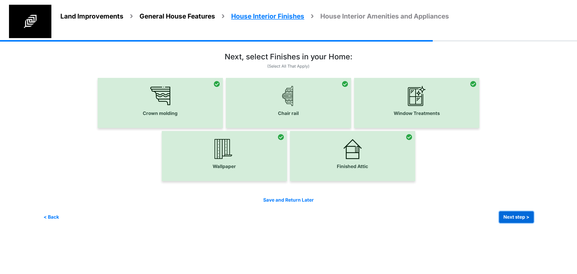
click at [509, 218] on button "Next step >" at bounding box center [516, 217] width 35 height 12
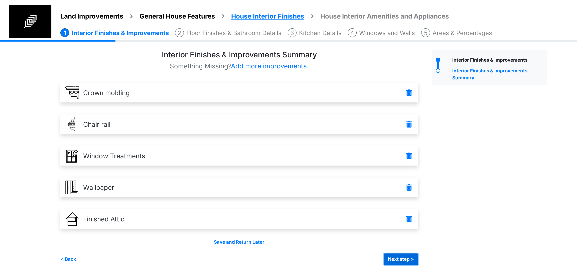
click at [404, 260] on button "Next step >" at bounding box center [400, 259] width 35 height 12
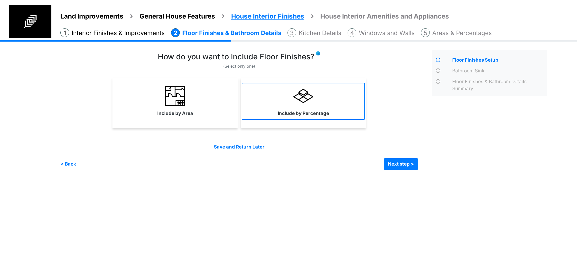
click at [291, 111] on label "Include by Percentage" at bounding box center [303, 113] width 51 height 7
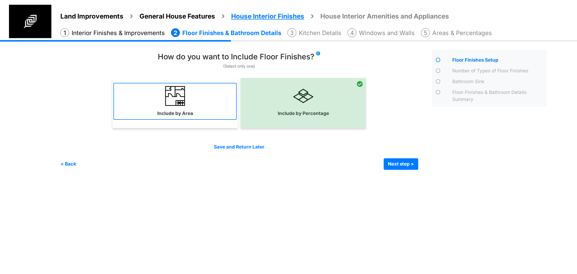
click at [203, 113] on link "Include by Area" at bounding box center [174, 101] width 123 height 37
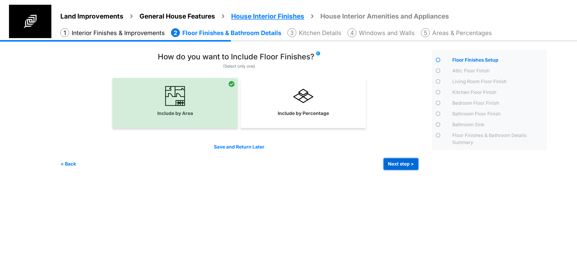
click at [399, 167] on button "Next step >" at bounding box center [400, 164] width 35 height 12
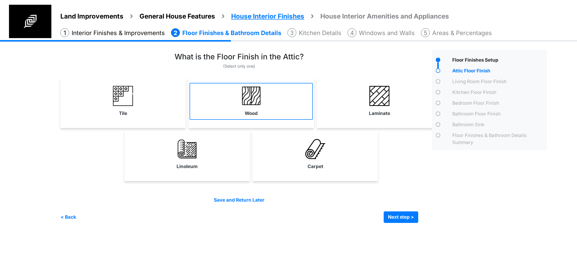
click at [221, 111] on link "Wood" at bounding box center [250, 101] width 123 height 37
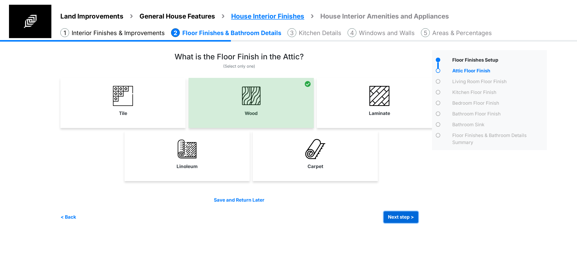
click at [387, 218] on button "Next step >" at bounding box center [400, 217] width 35 height 12
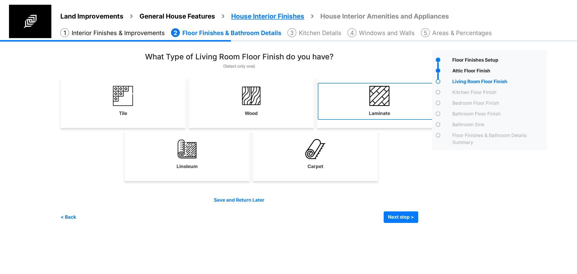
click at [385, 119] on link "Laminate" at bounding box center [379, 101] width 123 height 37
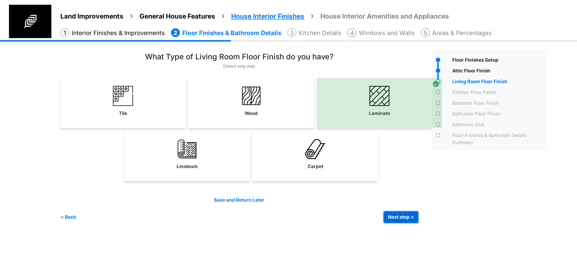
click at [399, 220] on button "Next step >" at bounding box center [400, 217] width 35 height 12
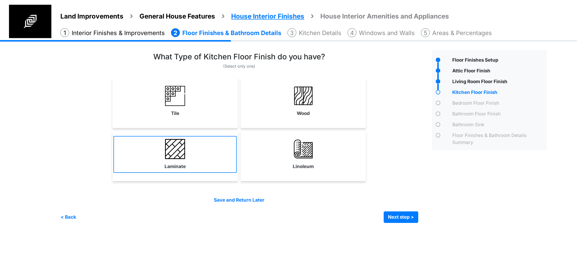
click at [210, 145] on link "Laminate" at bounding box center [174, 154] width 123 height 37
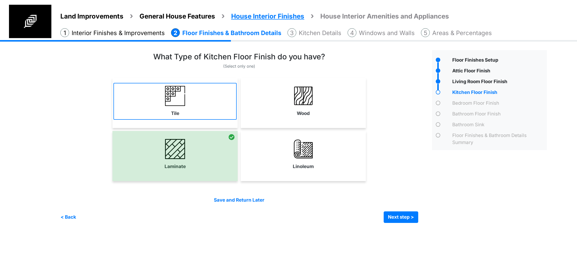
click at [202, 109] on link "Tile" at bounding box center [174, 101] width 123 height 37
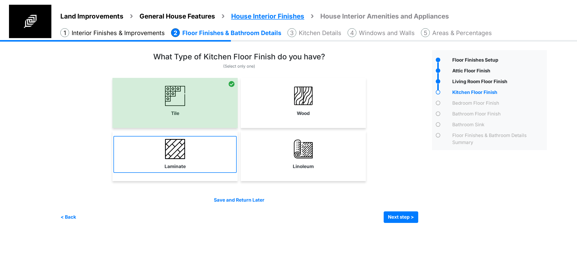
click at [225, 158] on link "Laminate" at bounding box center [174, 154] width 123 height 37
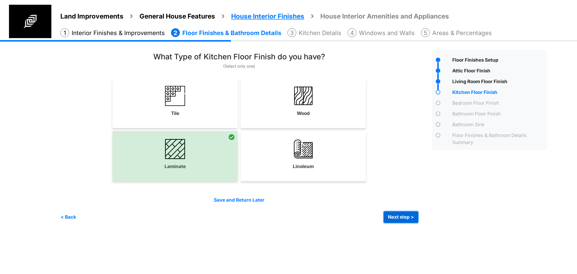
click at [398, 218] on button "Next step >" at bounding box center [400, 217] width 35 height 12
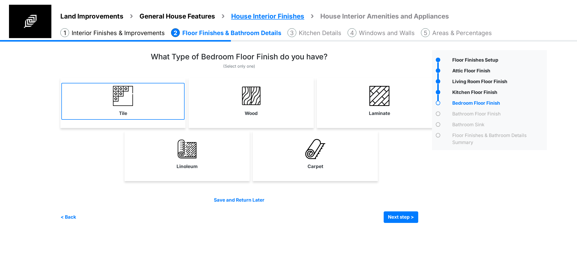
click at [147, 114] on link "Tile" at bounding box center [122, 101] width 123 height 37
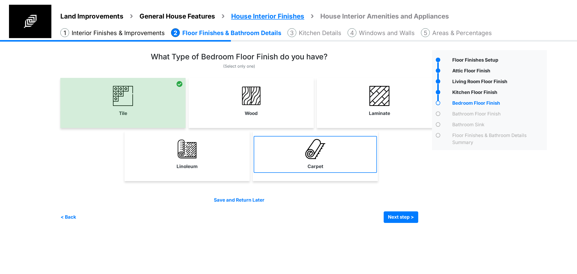
click at [325, 167] on link "Carpet" at bounding box center [315, 154] width 123 height 37
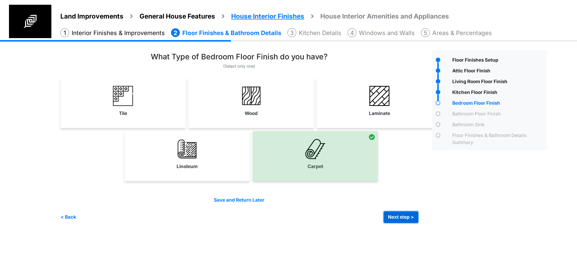
click at [391, 219] on button "Next step >" at bounding box center [400, 217] width 35 height 12
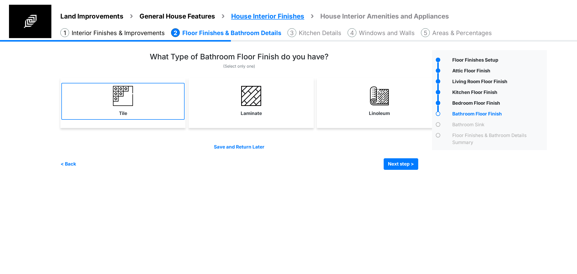
click at [169, 112] on link "Tile" at bounding box center [122, 101] width 123 height 37
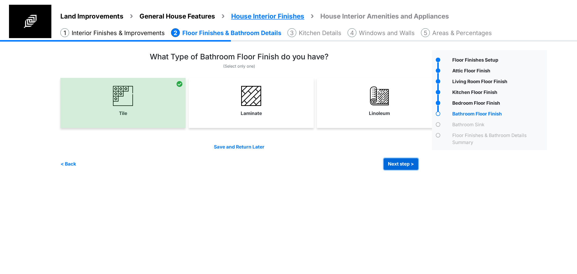
click at [402, 168] on button "Next step >" at bounding box center [400, 164] width 35 height 12
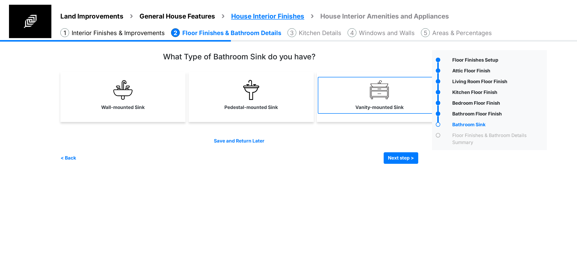
click at [334, 108] on link "Vanity-mounted Sink" at bounding box center [379, 95] width 123 height 37
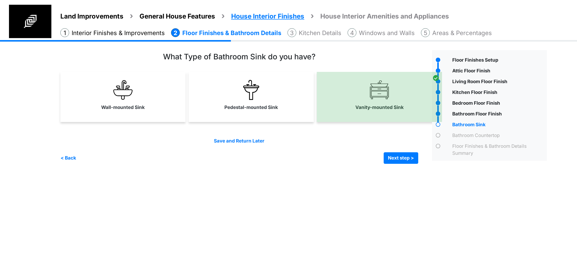
click at [392, 164] on div "Irrigation Flag pole" at bounding box center [305, 105] width 490 height 131
click at [394, 161] on button "Next step >" at bounding box center [400, 158] width 35 height 12
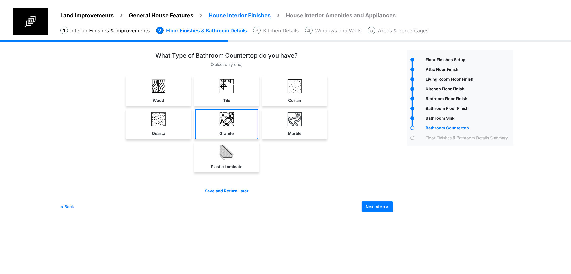
click at [234, 126] on img at bounding box center [226, 119] width 14 height 14
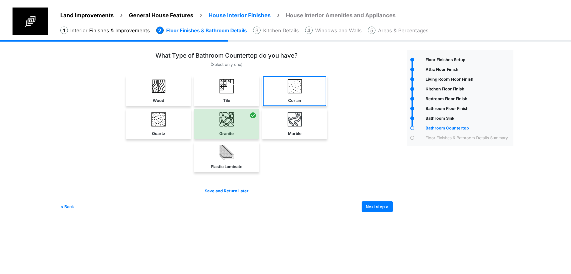
click at [326, 106] on link "Corian" at bounding box center [294, 91] width 63 height 30
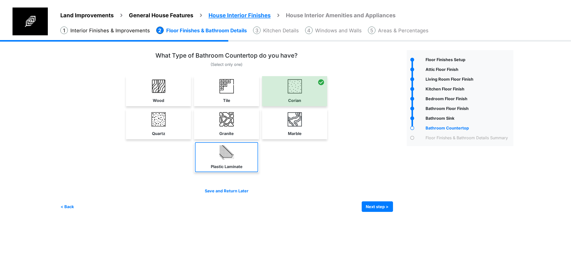
click at [234, 159] on img at bounding box center [226, 152] width 14 height 14
select select "*"
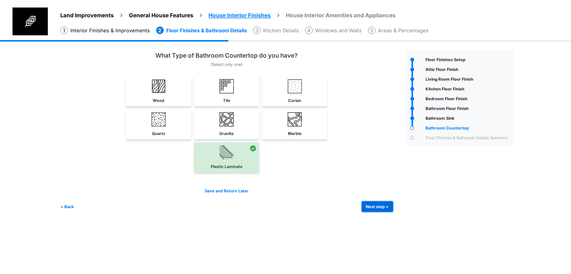
click at [393, 212] on button "Next step >" at bounding box center [377, 206] width 31 height 11
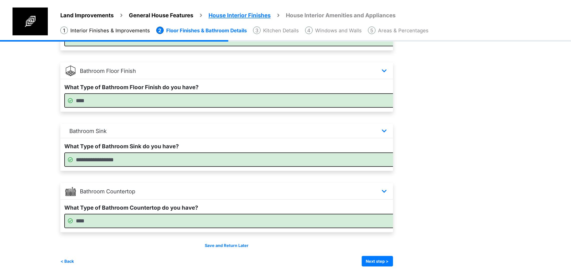
scroll to position [366, 0]
click at [393, 263] on button "Next step >" at bounding box center [377, 261] width 31 height 11
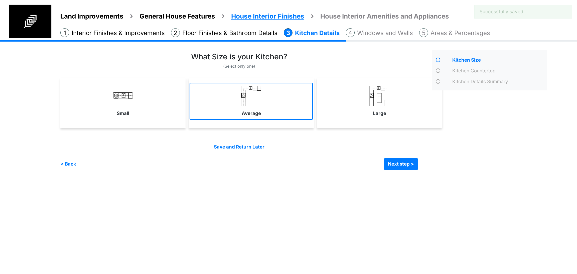
click at [274, 117] on link "Average" at bounding box center [250, 101] width 123 height 37
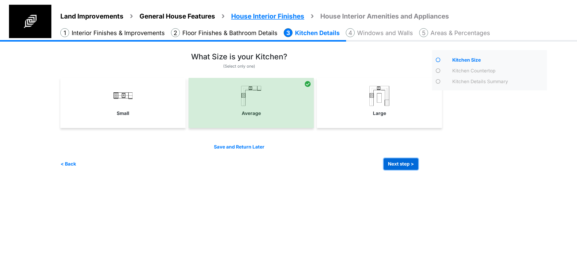
click at [389, 161] on button "Next step >" at bounding box center [400, 164] width 35 height 12
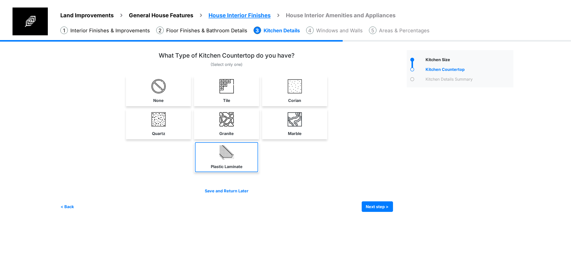
click at [258, 172] on link "Plastic Laminate" at bounding box center [226, 157] width 63 height 30
click at [386, 212] on div "Save and Return Later < Back Next step > Save and submit" at bounding box center [226, 200] width 333 height 24
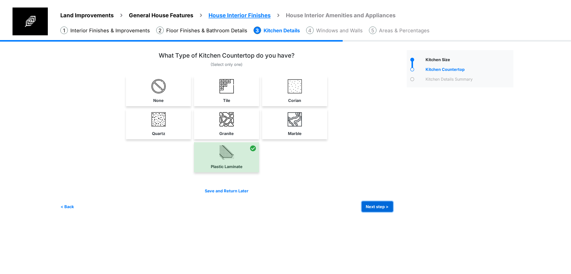
click at [387, 212] on button "Next step >" at bounding box center [377, 206] width 31 height 11
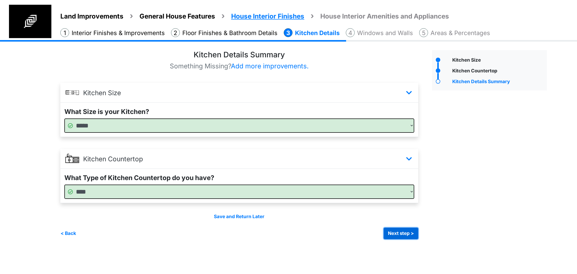
click at [390, 237] on button "Next step >" at bounding box center [400, 233] width 35 height 12
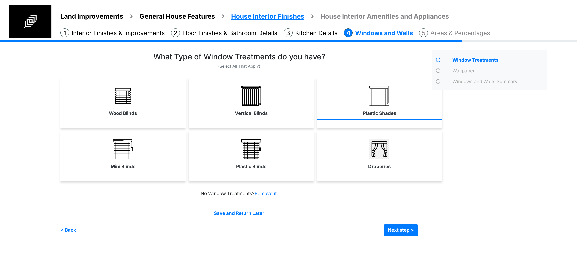
click at [335, 96] on link "Plastic Shades" at bounding box center [379, 101] width 125 height 37
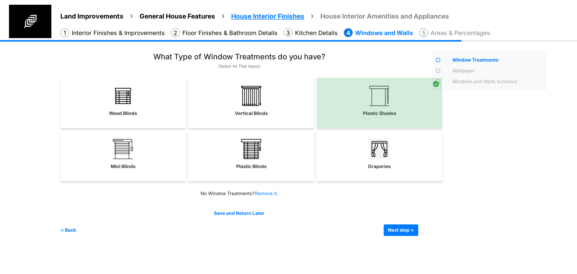
click at [287, 132] on div "Plastic Blinds" at bounding box center [250, 156] width 125 height 50
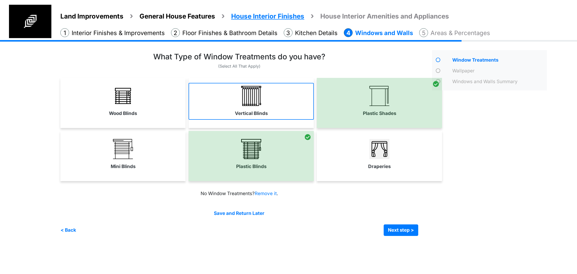
click at [239, 116] on label "Vertical Blinds" at bounding box center [251, 113] width 33 height 7
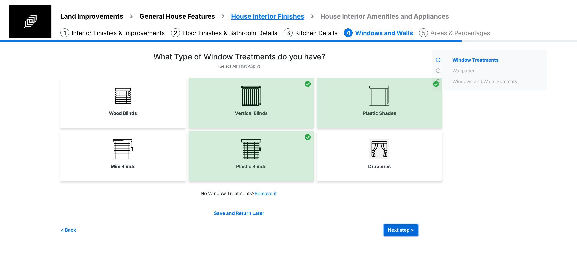
click at [402, 232] on button "Next step >" at bounding box center [400, 230] width 35 height 12
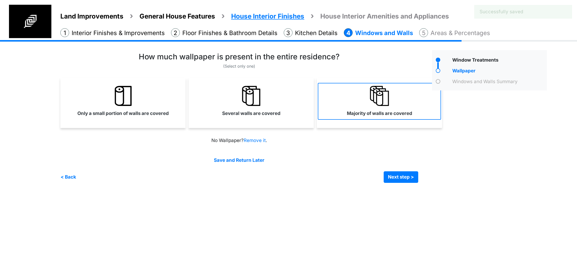
click at [331, 112] on link "Majority of walls are covered" at bounding box center [379, 101] width 123 height 37
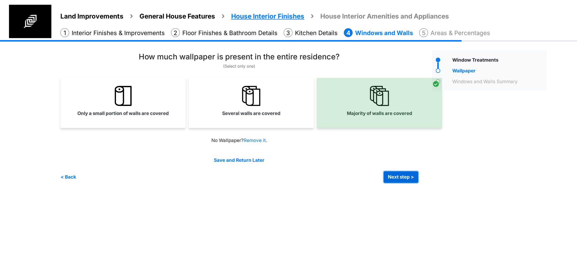
click at [394, 179] on button "Next step >" at bounding box center [400, 177] width 35 height 12
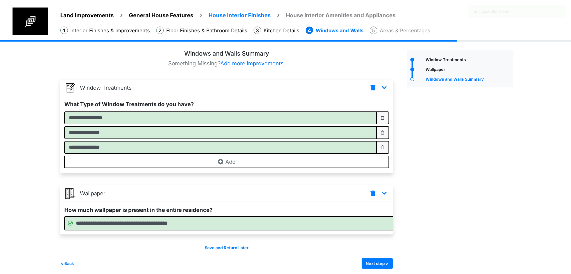
scroll to position [23, 0]
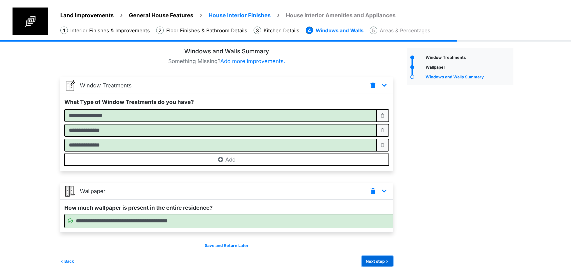
click at [393, 258] on button "Next step >" at bounding box center [377, 261] width 31 height 11
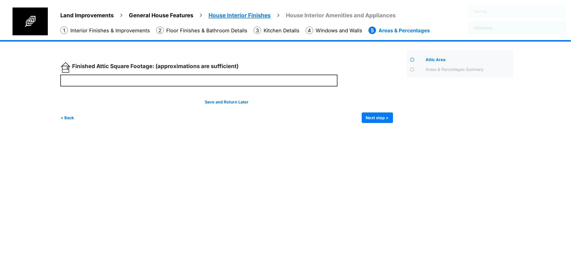
scroll to position [0, 0]
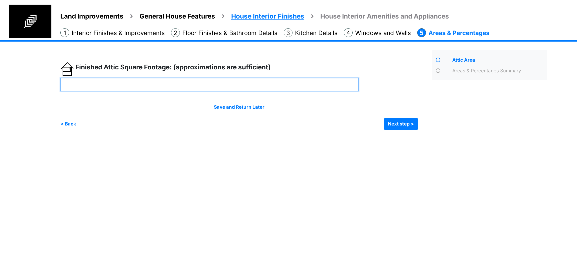
click at [223, 80] on input "number" at bounding box center [209, 84] width 298 height 13
drag, startPoint x: 125, startPoint y: 82, endPoint x: 21, endPoint y: 80, distance: 104.4
click at [21, 80] on div "Land Improvements General House Features House Interior Finishes House Interior…" at bounding box center [288, 88] width 577 height 97
drag, startPoint x: 110, startPoint y: 82, endPoint x: 46, endPoint y: 86, distance: 64.7
click at [46, 86] on div "Land Improvements General House Features House Interior Finishes House Interior…" at bounding box center [288, 88] width 577 height 97
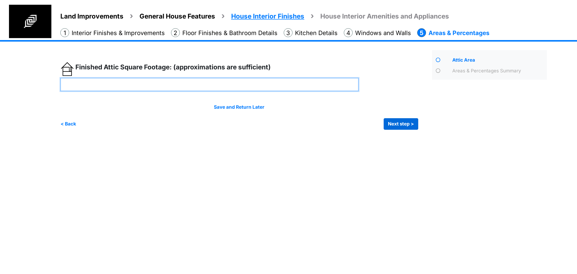
type input "****"
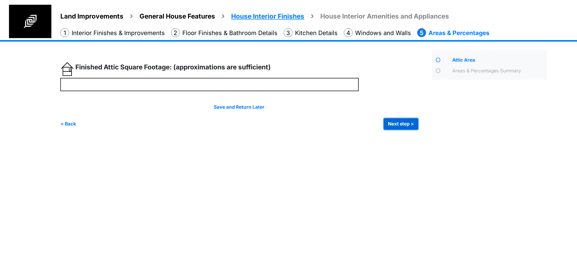
type input "****"
click at [391, 123] on button "Next step >" at bounding box center [400, 124] width 35 height 12
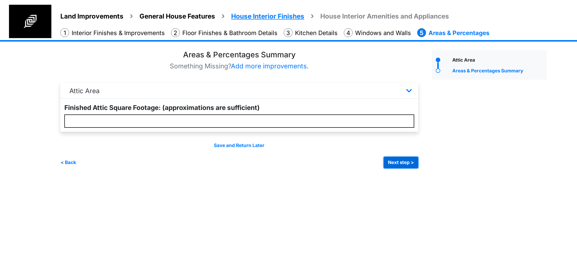
click at [399, 164] on button "Next step >" at bounding box center [400, 163] width 35 height 12
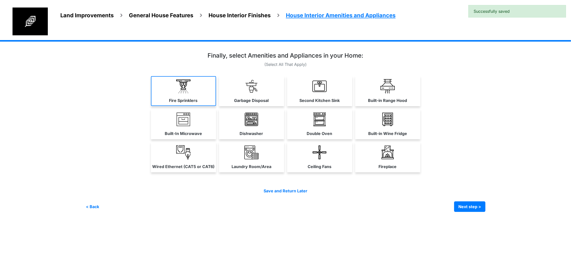
click at [151, 104] on link "Fire Sprinklers" at bounding box center [183, 91] width 65 height 30
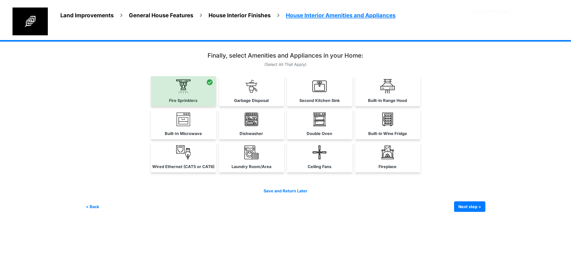
click at [219, 103] on link "Garbage Disposal" at bounding box center [251, 91] width 65 height 30
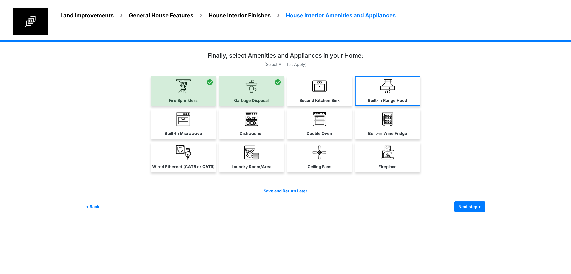
drag, startPoint x: 345, startPoint y: 113, endPoint x: 437, endPoint y: 110, distance: 92.4
click at [340, 103] on label "Second Kitchen Sink" at bounding box center [319, 100] width 40 height 6
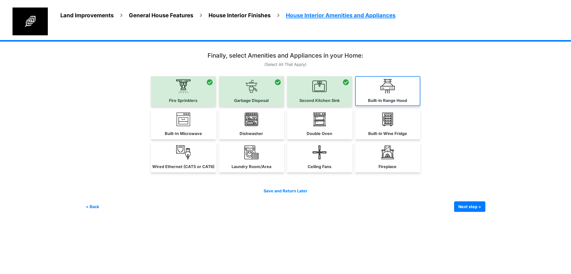
click at [420, 106] on link "Built-in Range Hood" at bounding box center [387, 91] width 65 height 30
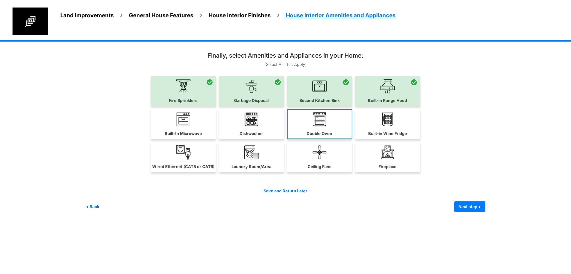
drag, startPoint x: 469, startPoint y: 164, endPoint x: 371, endPoint y: 150, distance: 98.8
click at [407, 136] on label "Built-in Wine Fridge" at bounding box center [387, 133] width 39 height 6
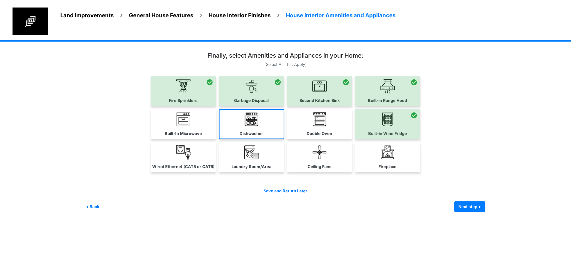
click at [219, 139] on link "Dishwasher" at bounding box center [251, 124] width 65 height 30
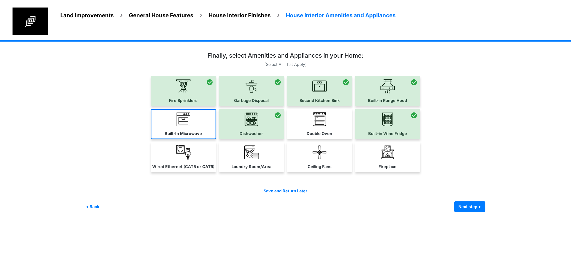
click at [176, 126] on img at bounding box center [183, 119] width 14 height 14
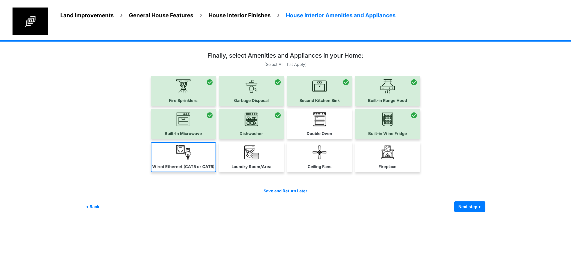
click at [176, 159] on img at bounding box center [183, 152] width 14 height 14
click at [250, 172] on div "Laundry Room/Area" at bounding box center [251, 157] width 65 height 30
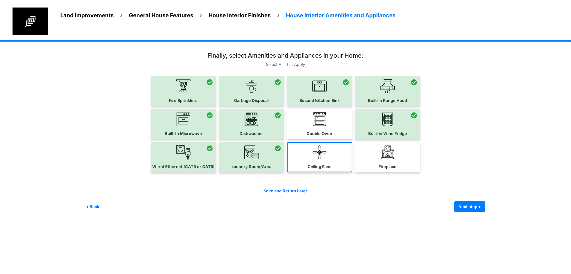
click at [352, 172] on link "Ceiling Fans" at bounding box center [319, 157] width 65 height 30
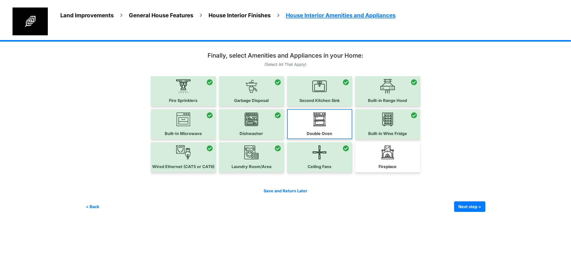
click at [352, 139] on link "Double Oven" at bounding box center [319, 124] width 65 height 30
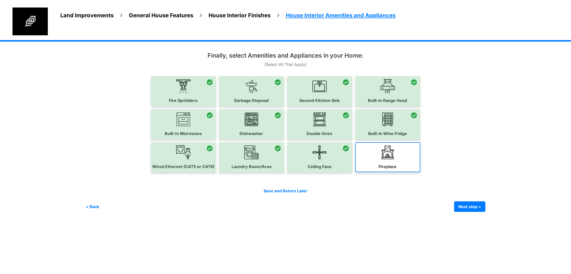
click at [420, 172] on link "Fireplace" at bounding box center [387, 157] width 65 height 30
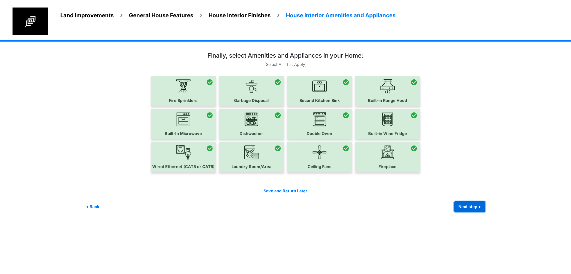
click at [485, 212] on button "Next step >" at bounding box center [469, 206] width 31 height 11
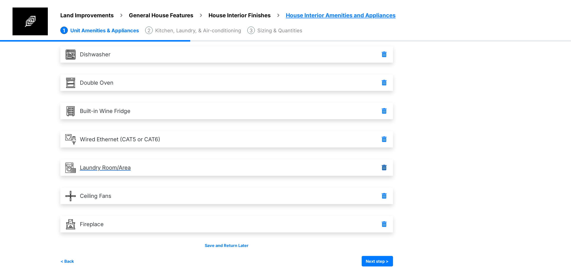
scroll to position [219, 0]
click at [393, 253] on div "Save and Return Later < Back Next step > Save and submit" at bounding box center [226, 254] width 333 height 24
click at [393, 256] on button "Next step >" at bounding box center [377, 261] width 31 height 11
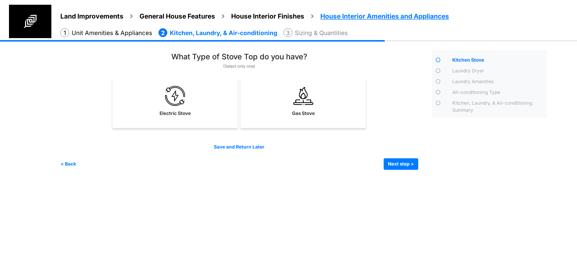
click at [283, 120] on div "Gas Stove" at bounding box center [302, 103] width 125 height 50
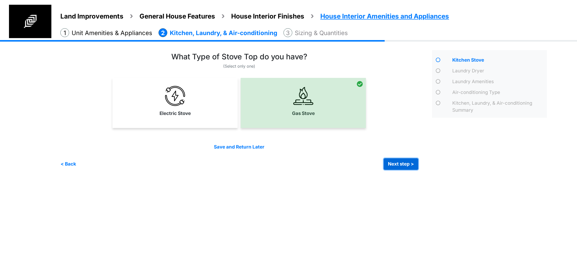
click at [400, 163] on button "Next step >" at bounding box center [400, 164] width 35 height 12
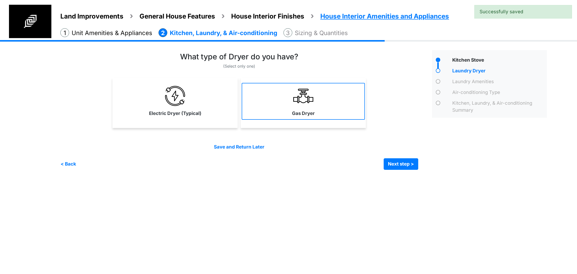
click at [267, 100] on link "Gas Dryer" at bounding box center [302, 101] width 123 height 37
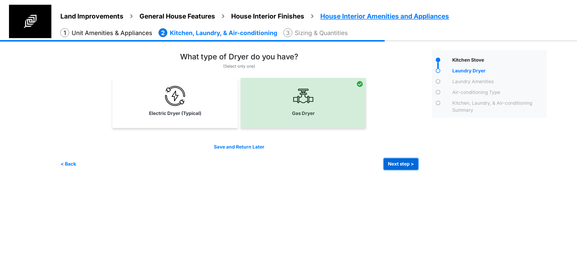
click at [399, 167] on button "Next step >" at bounding box center [400, 164] width 35 height 12
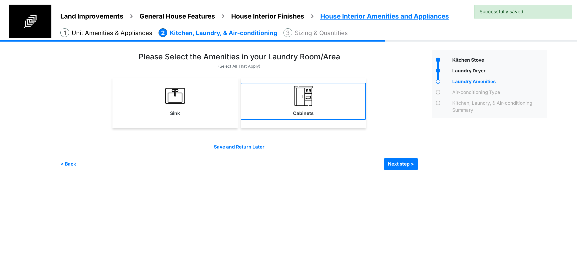
click at [299, 107] on link "Cabinets" at bounding box center [302, 101] width 125 height 37
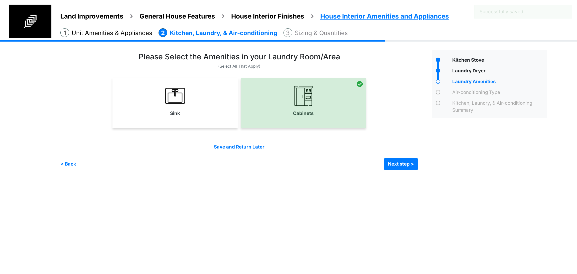
click at [207, 103] on link "Sink" at bounding box center [174, 101] width 125 height 37
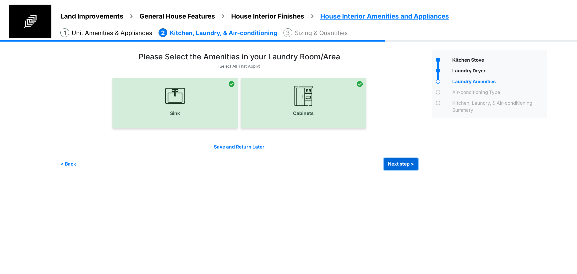
click at [407, 160] on button "Next step >" at bounding box center [400, 164] width 35 height 12
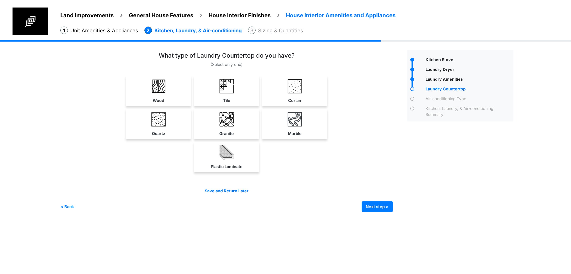
click at [168, 106] on link "Wood" at bounding box center [158, 91] width 63 height 30
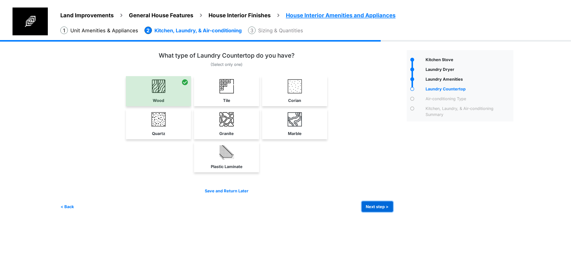
click at [391, 212] on button "Next step >" at bounding box center [377, 206] width 31 height 11
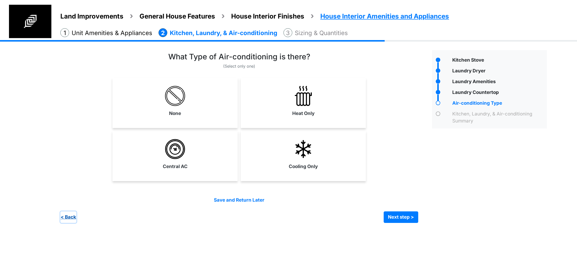
click at [66, 214] on button "< Back" at bounding box center [68, 217] width 16 height 12
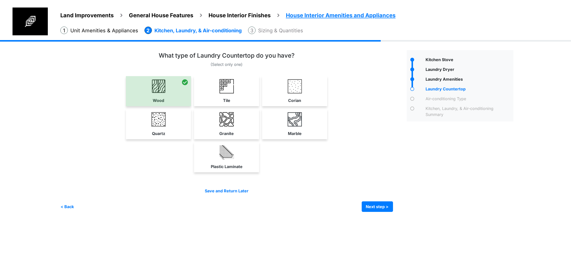
click at [203, 106] on div "Tile" at bounding box center [226, 91] width 65 height 30
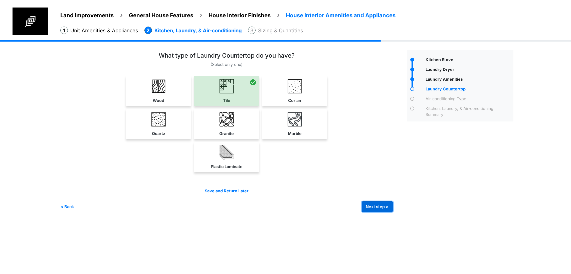
click at [393, 212] on button "Next step >" at bounding box center [377, 206] width 31 height 11
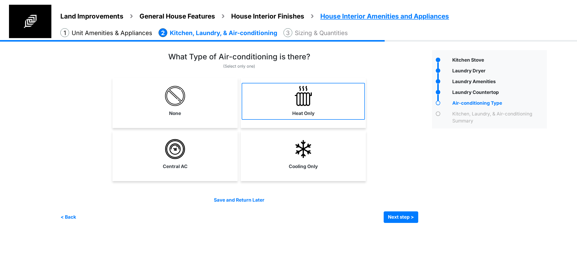
click at [286, 116] on link "Heat Only" at bounding box center [302, 101] width 123 height 37
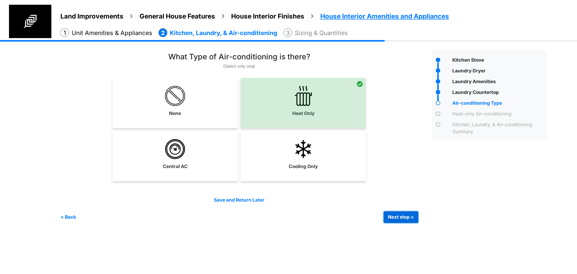
click at [404, 215] on button "Next step >" at bounding box center [400, 217] width 35 height 12
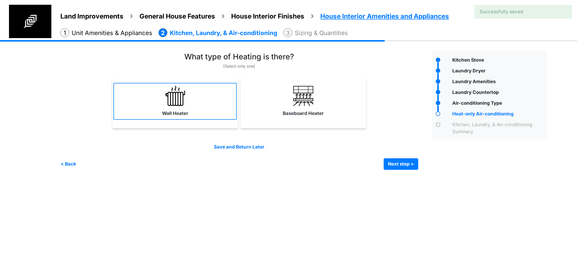
click at [218, 113] on link "Wall Heater" at bounding box center [174, 101] width 123 height 37
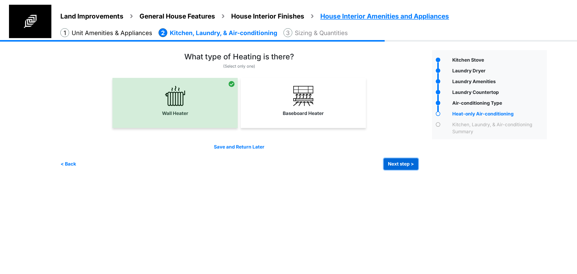
click at [398, 164] on button "Next step >" at bounding box center [400, 164] width 35 height 12
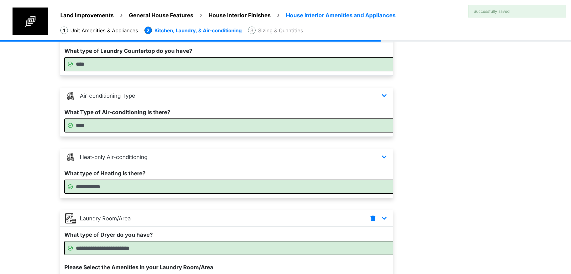
scroll to position [220, 0]
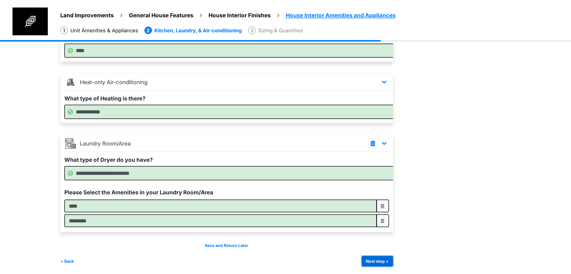
click at [393, 259] on button "Next step >" at bounding box center [377, 261] width 31 height 11
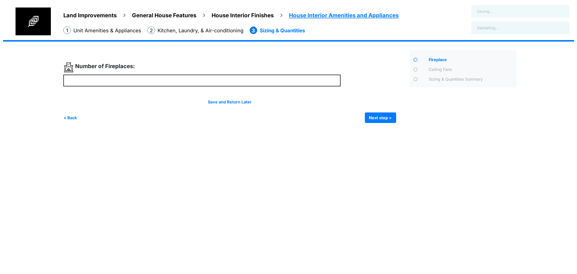
scroll to position [0, 0]
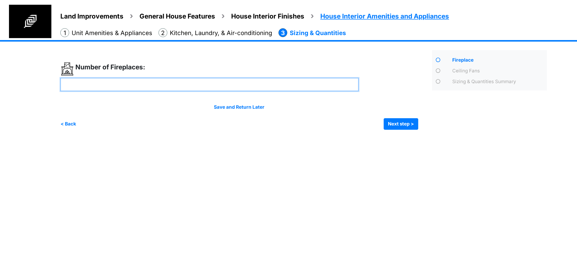
click at [245, 86] on input "number" at bounding box center [209, 84] width 298 height 13
type input "*"
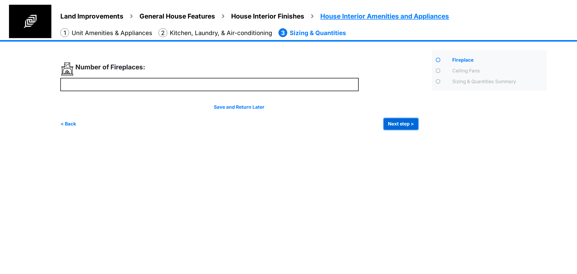
click at [396, 119] on button "Next step >" at bounding box center [400, 124] width 35 height 12
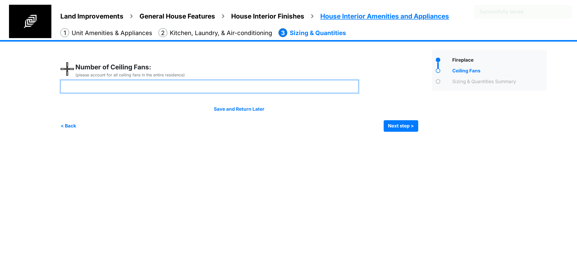
click at [260, 83] on input "number" at bounding box center [209, 86] width 298 height 13
drag, startPoint x: 250, startPoint y: 84, endPoint x: 49, endPoint y: 95, distance: 201.5
click at [49, 95] on div "Land Improvements General House Features House Interior Finishes House Interior…" at bounding box center [288, 89] width 577 height 99
type input "*"
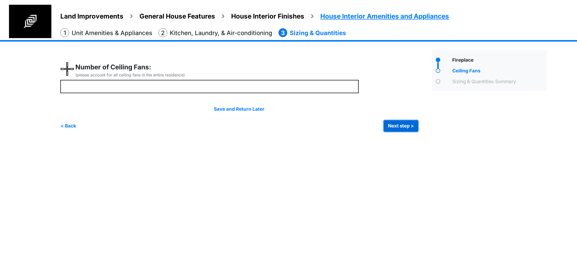
type input "*"
click at [398, 129] on button "Next step >" at bounding box center [400, 126] width 35 height 12
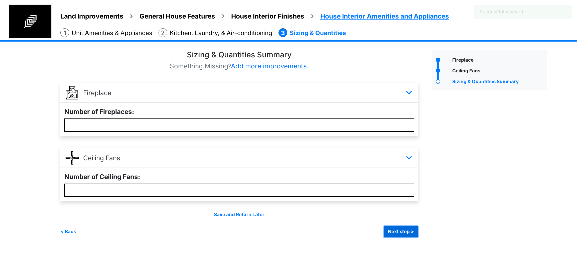
click at [390, 232] on button "Next step >" at bounding box center [400, 232] width 35 height 12
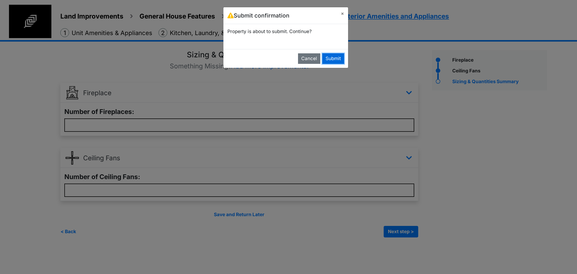
click at [334, 59] on button "Submit" at bounding box center [333, 58] width 22 height 11
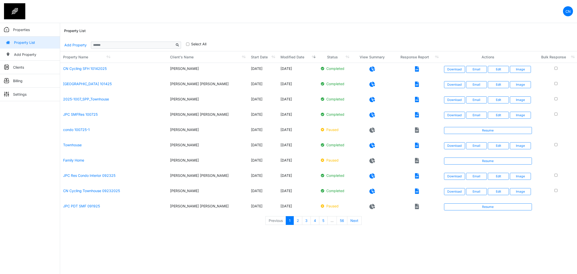
click at [416, 38] on div "Property List" at bounding box center [318, 31] width 509 height 16
